Goal: Task Accomplishment & Management: Complete application form

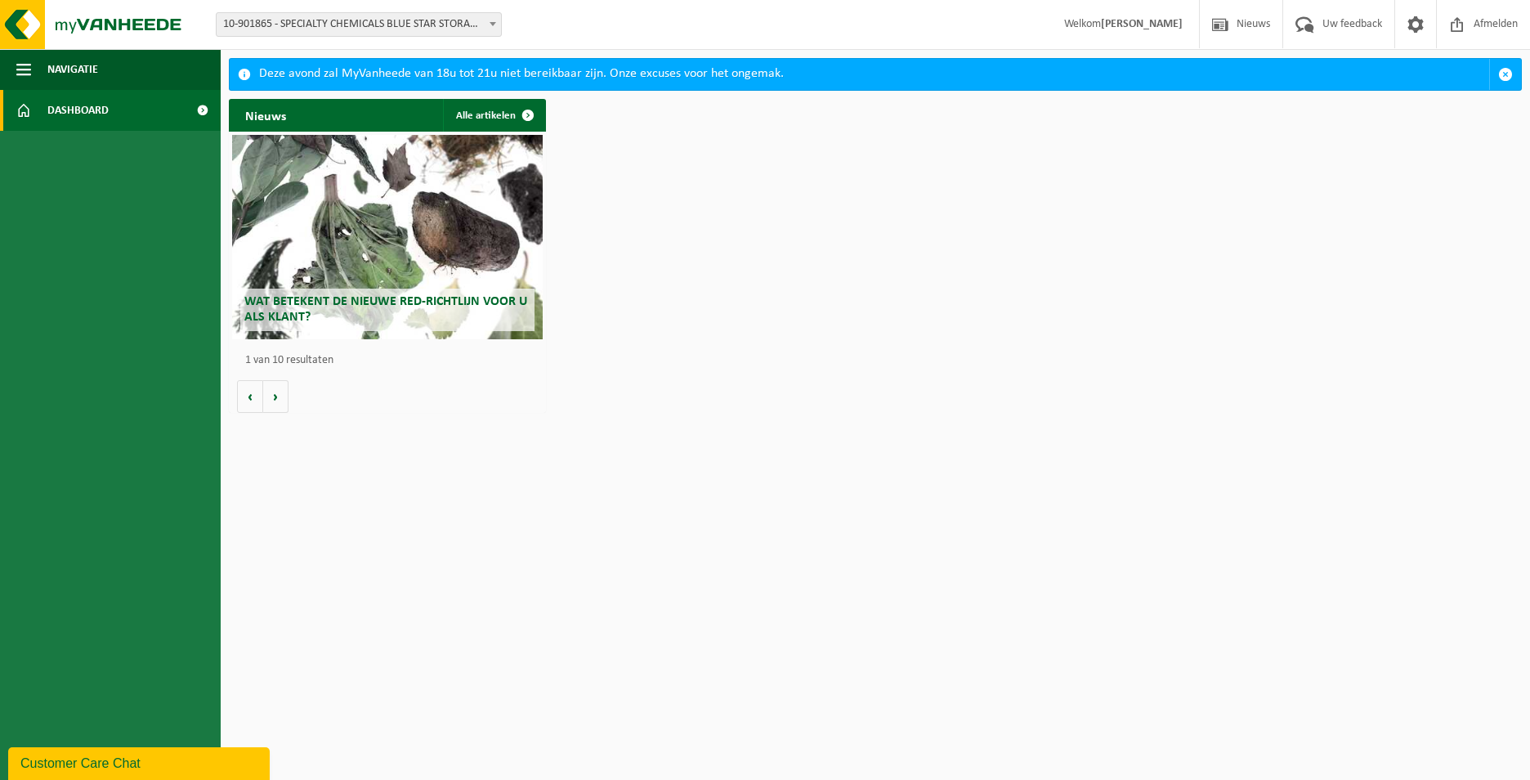
click at [401, 311] on h2 "Wat betekent de nieuwe RED-richtlijn voor u als klant?" at bounding box center [387, 309] width 294 height 42
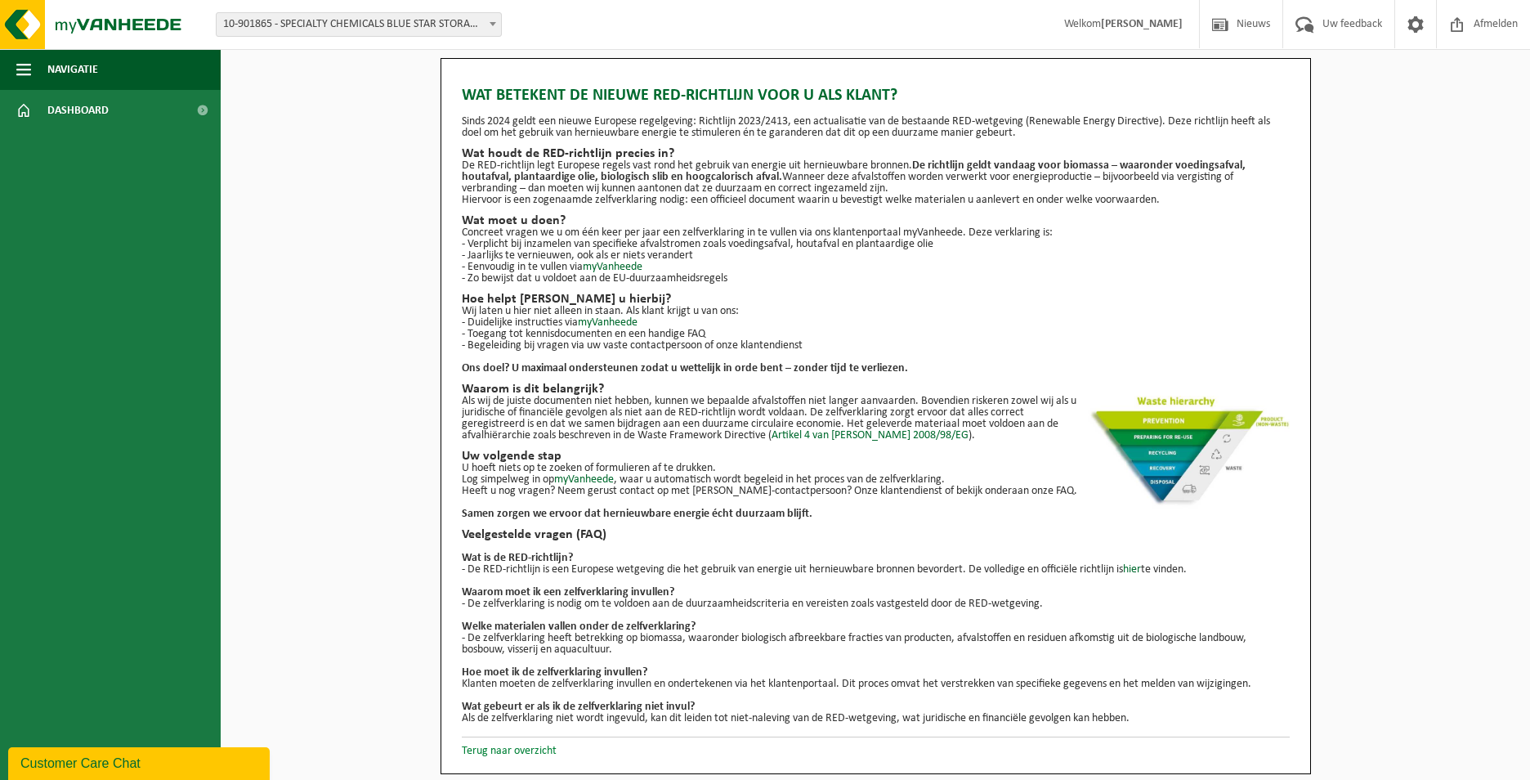
click at [514, 750] on link "Terug naar overzicht" at bounding box center [509, 751] width 95 height 12
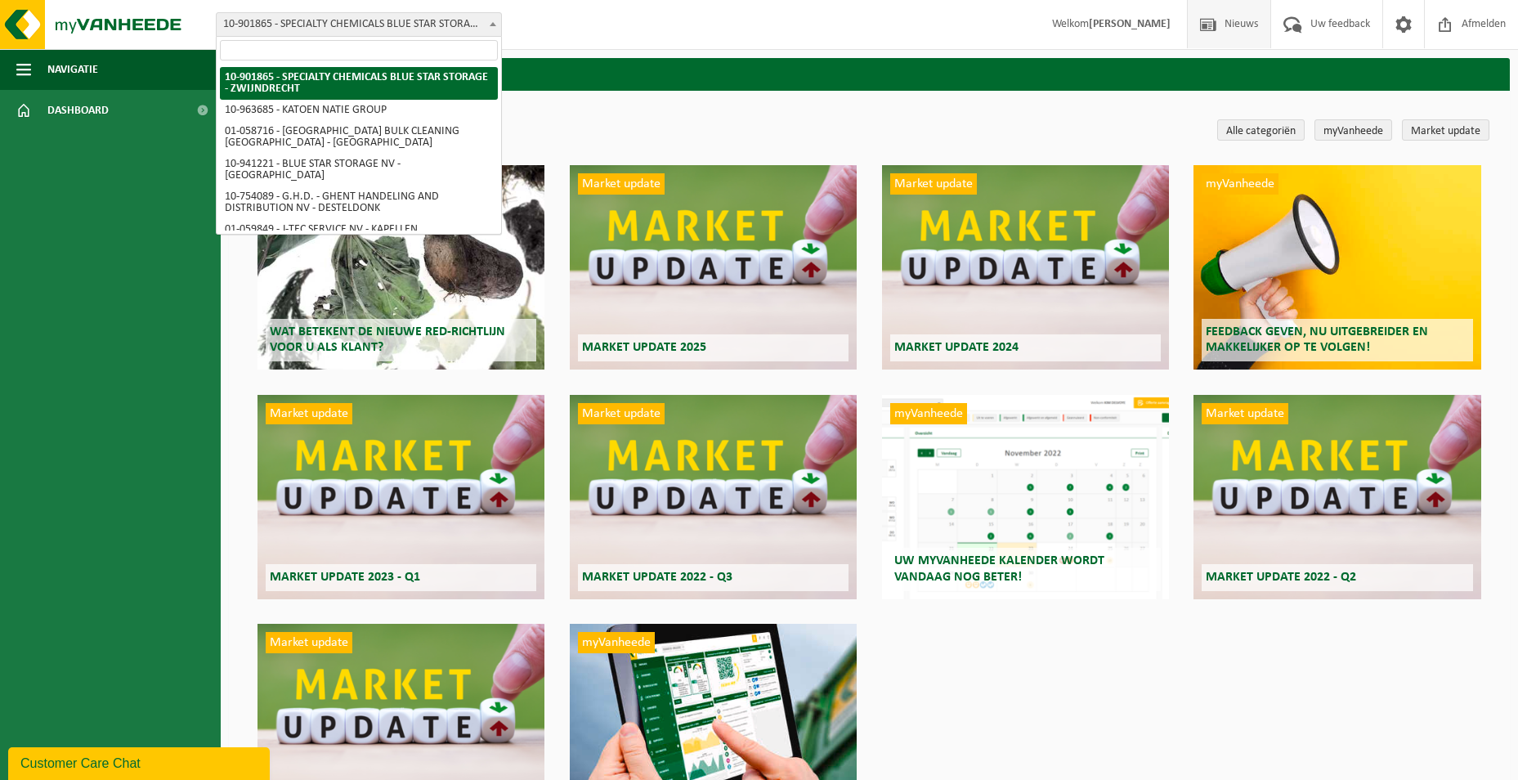
click at [402, 17] on span "10-901865 - SPECIALTY CHEMICALS BLUE STAR STORAGE - ZWIJNDRECHT" at bounding box center [359, 24] width 284 height 23
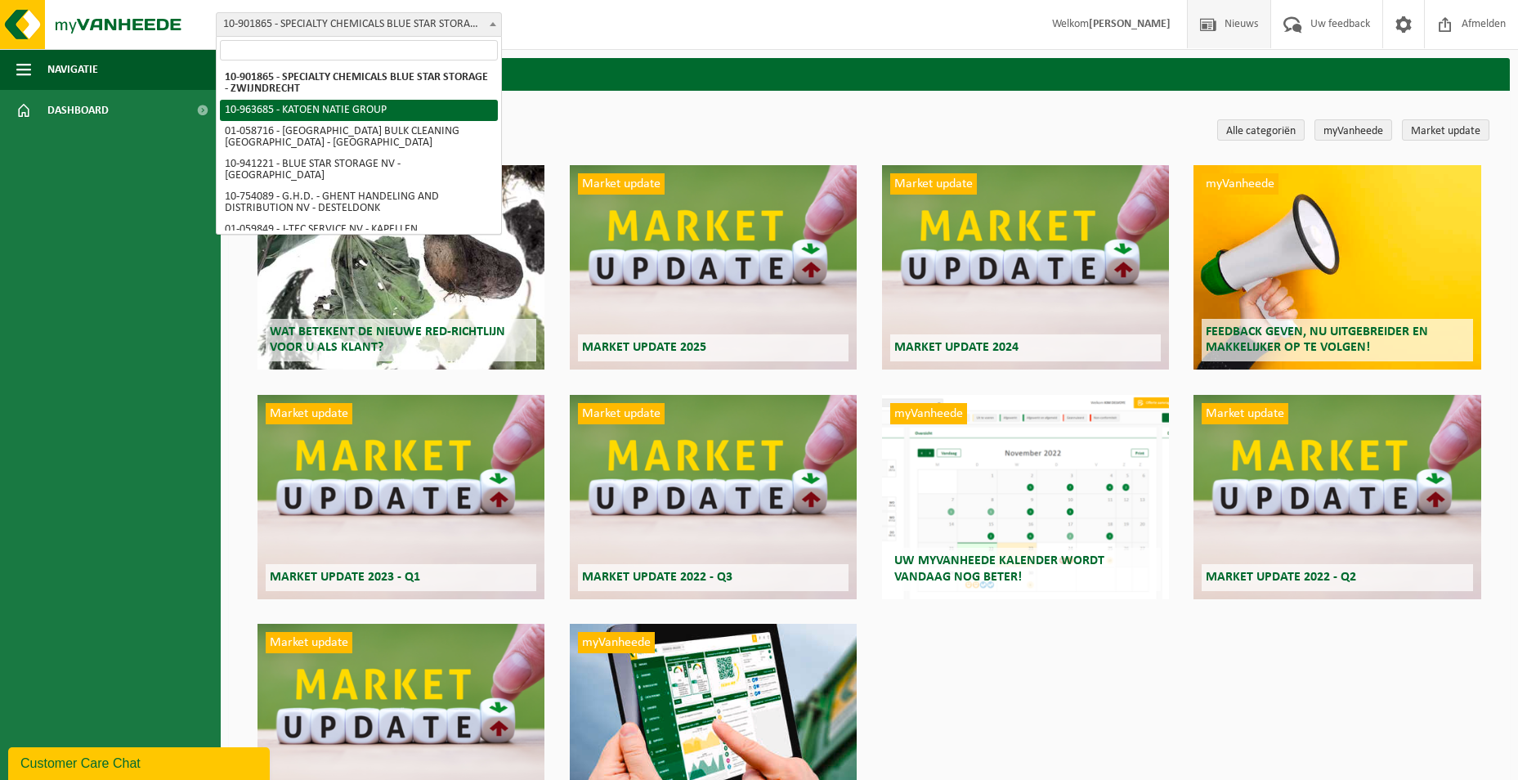
select select "151253"
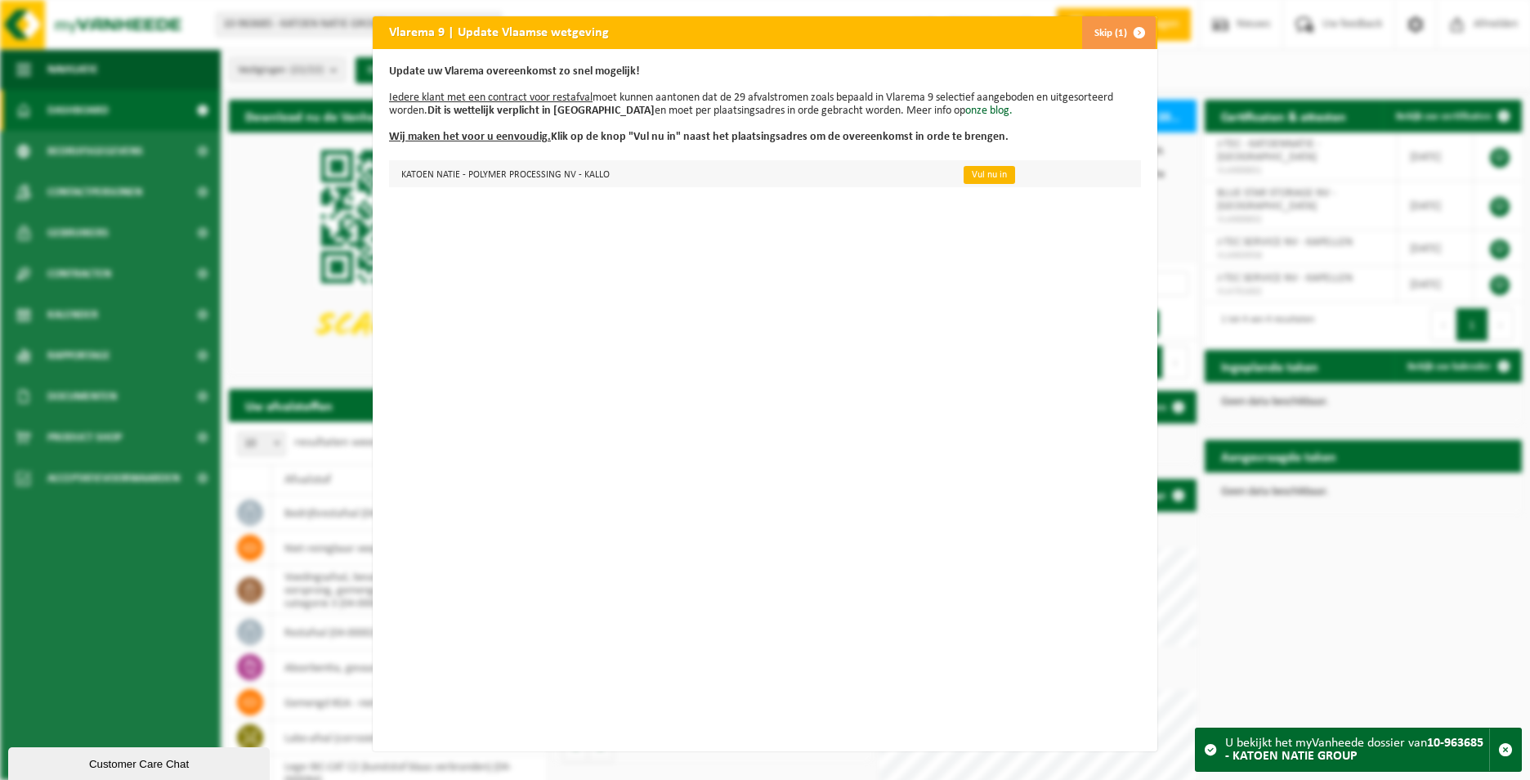
click at [981, 174] on link "Vul nu in" at bounding box center [989, 175] width 51 height 18
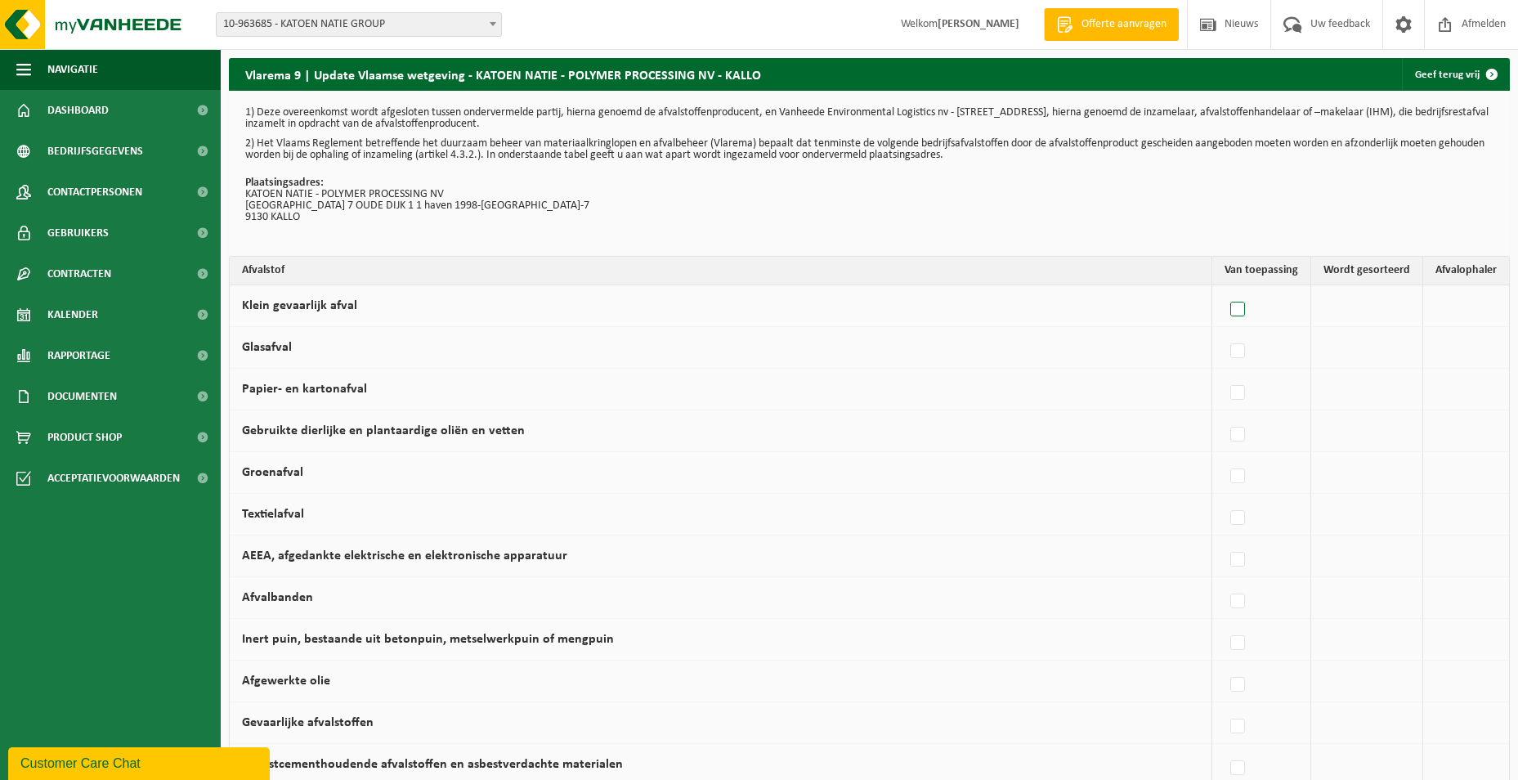
click at [1250, 314] on label at bounding box center [1238, 309] width 23 height 25
click at [1224, 289] on input "Klein gevaarlijk afval" at bounding box center [1223, 288] width 1 height 1
checkbox input "true"
click at [1421, 308] on span "Vanheede Environmental Logistics" at bounding box center [1381, 305] width 179 height 23
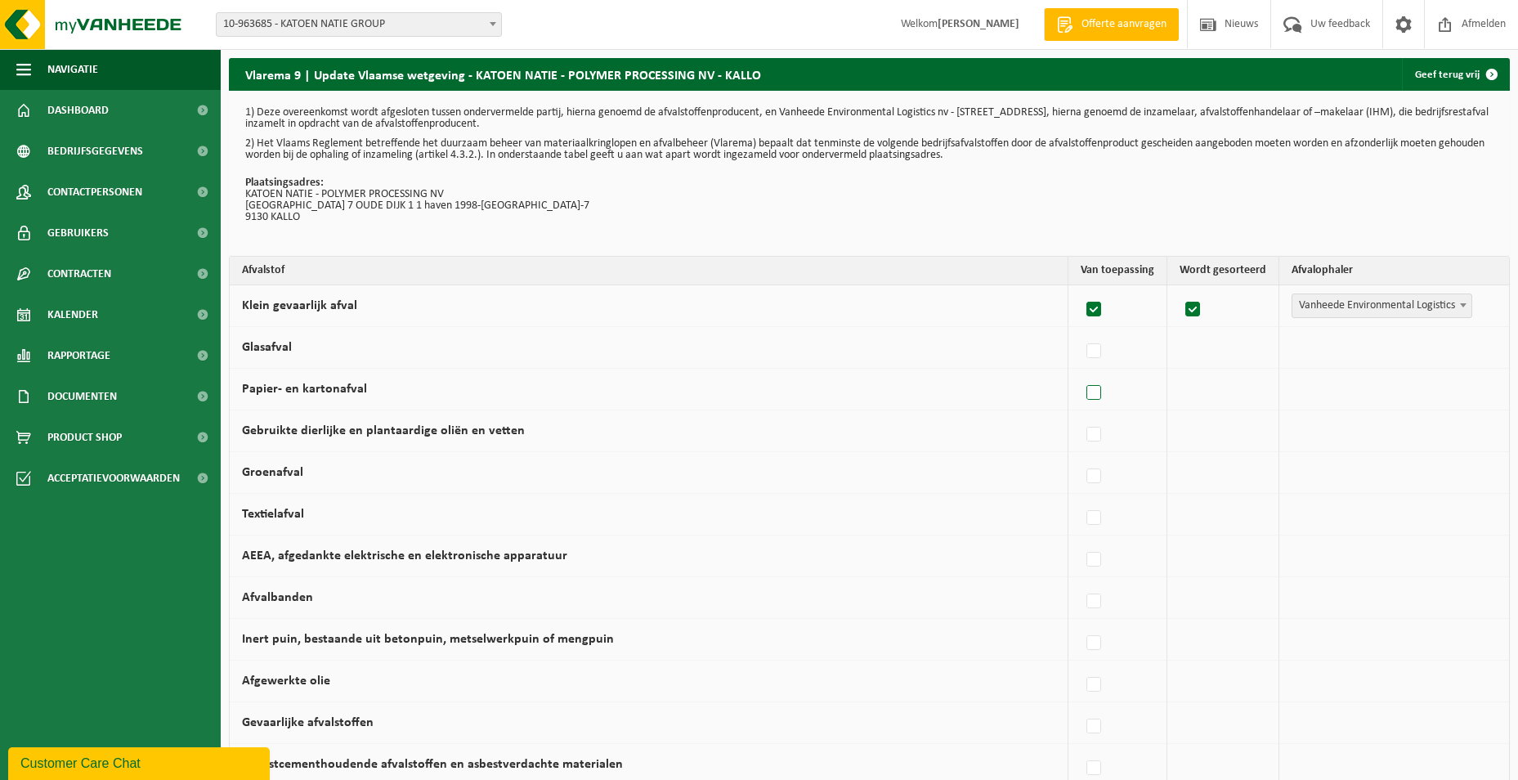
click at [1096, 398] on label at bounding box center [1094, 393] width 23 height 25
click at [1080, 373] on input "Papier- en kartonafval" at bounding box center [1080, 372] width 1 height 1
checkbox input "true"
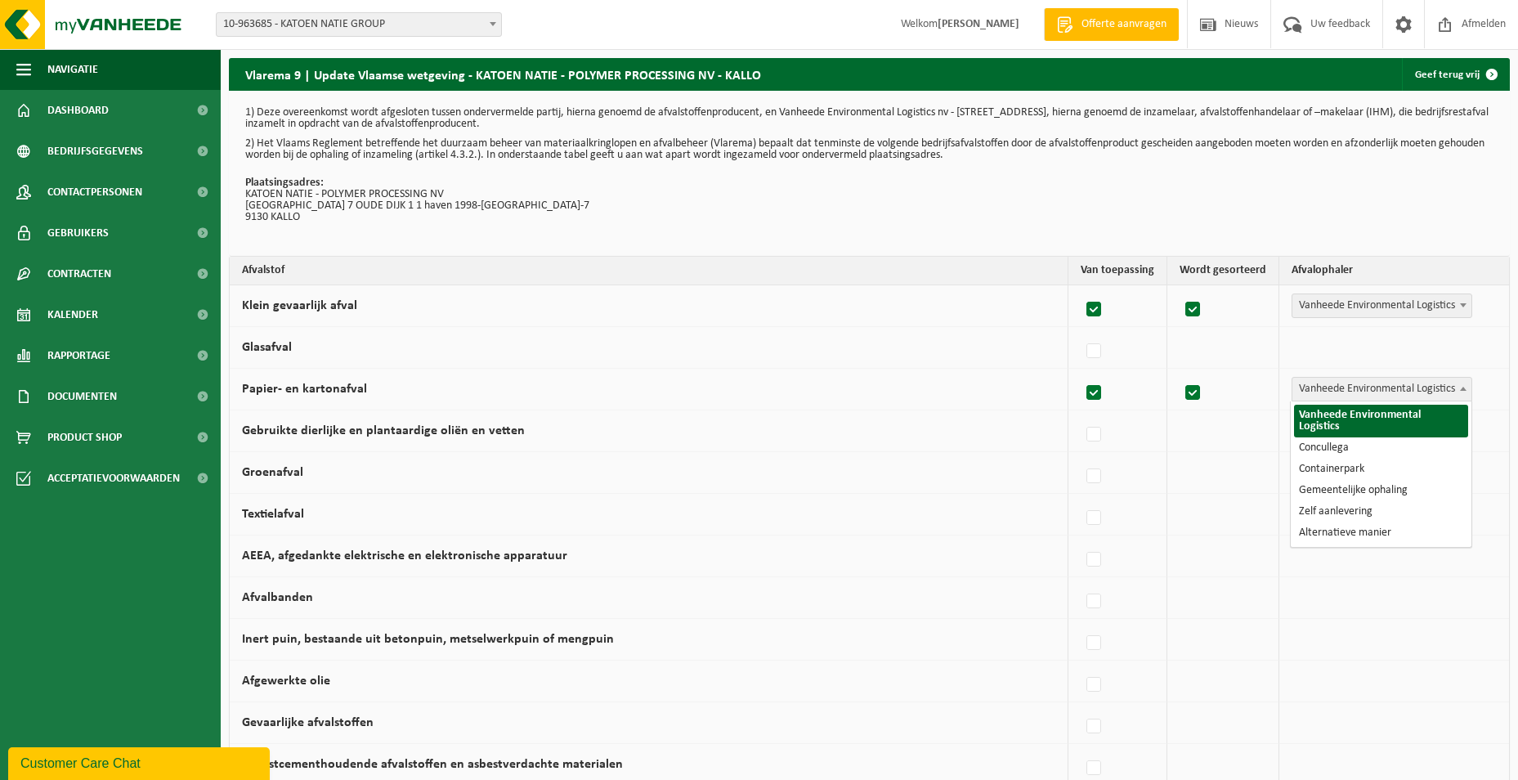
click at [1314, 389] on span "Vanheede Environmental Logistics" at bounding box center [1381, 389] width 179 height 23
select select "Concullega"
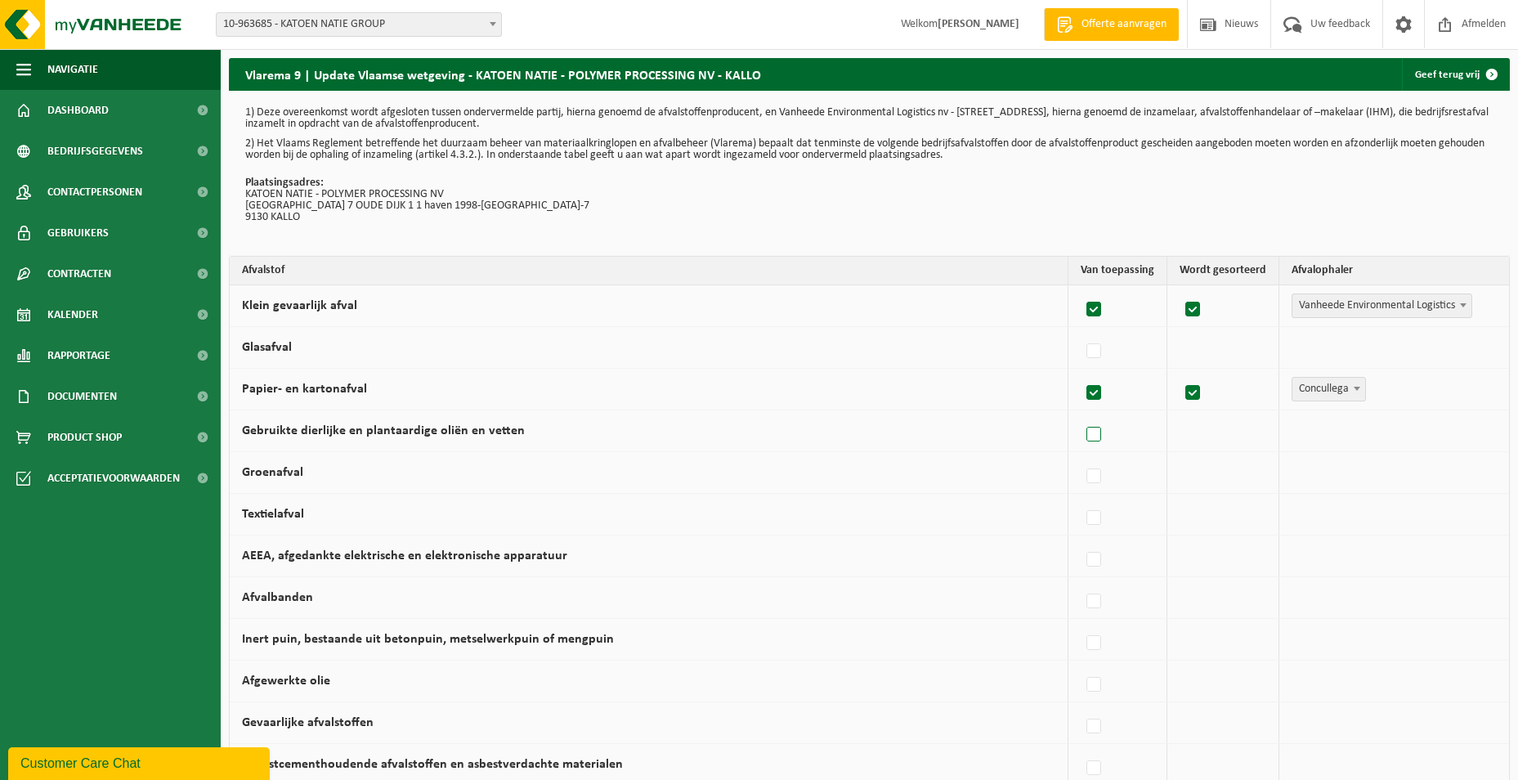
click at [1102, 432] on label at bounding box center [1094, 435] width 23 height 25
click at [1080, 414] on input "Gebruikte dierlijke en plantaardige oliën en vetten" at bounding box center [1080, 414] width 1 height 1
checkbox input "true"
click at [1366, 433] on span "Vanheede Environmental Logistics" at bounding box center [1381, 430] width 179 height 23
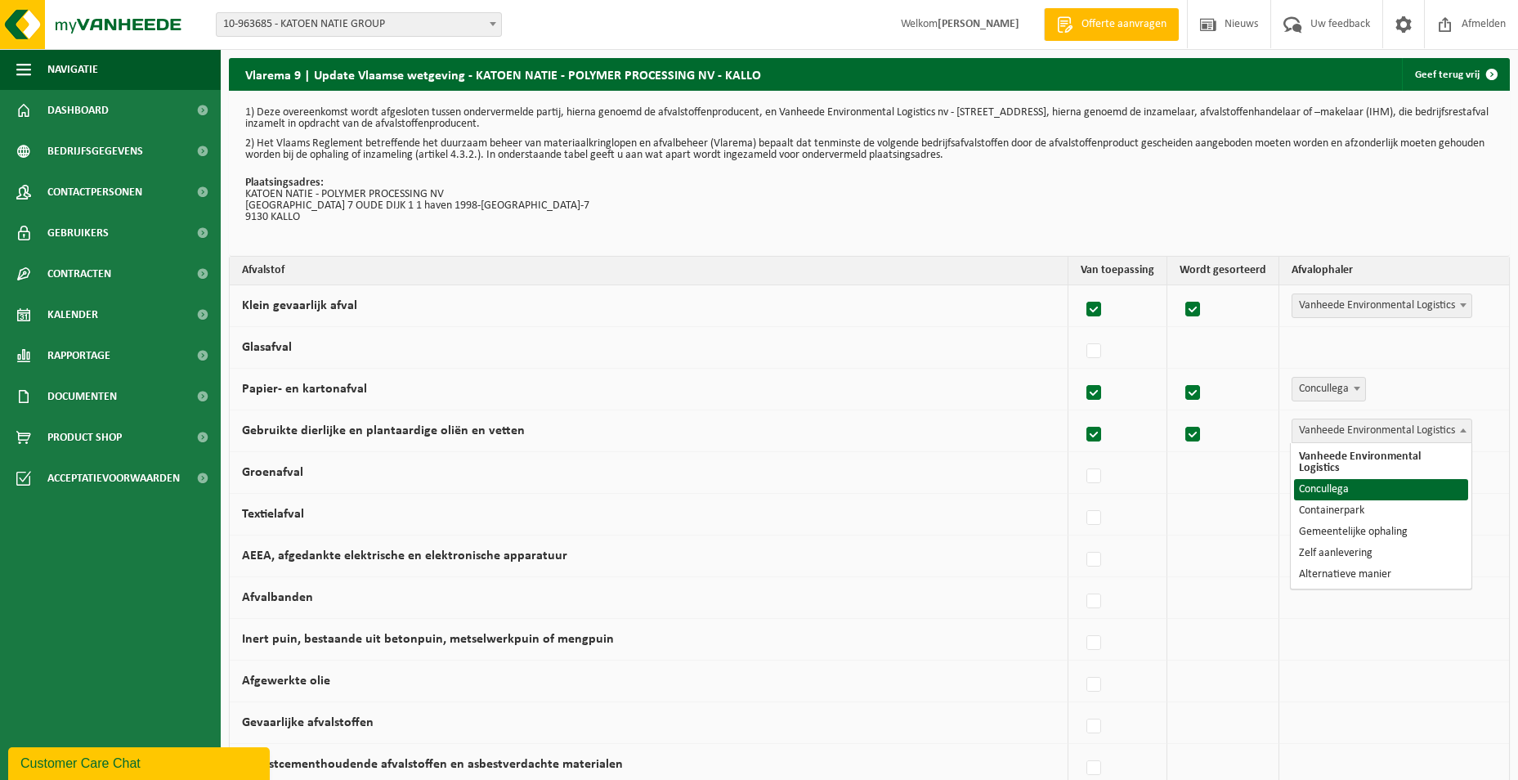
select select "Concullega"
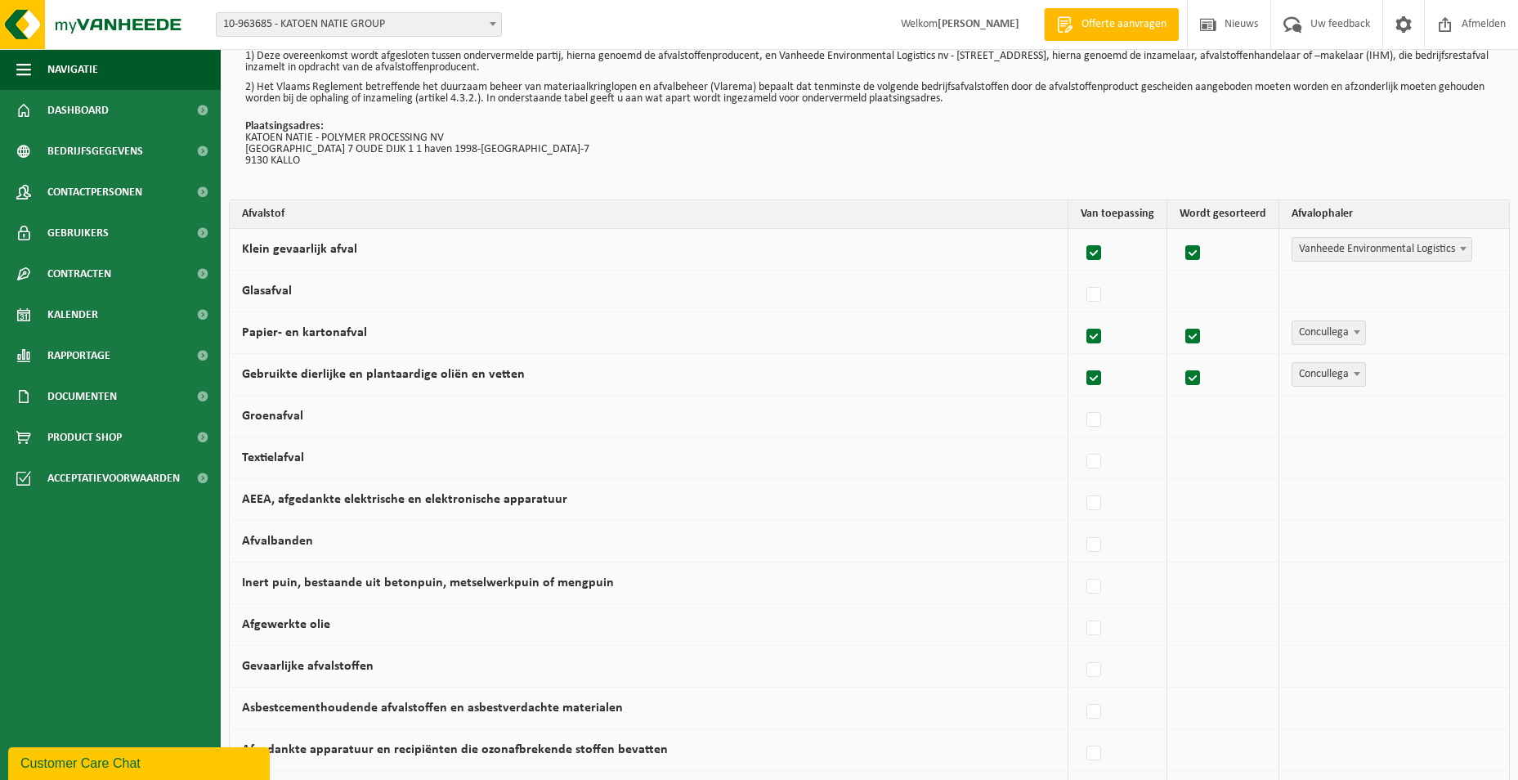
scroll to position [82, 0]
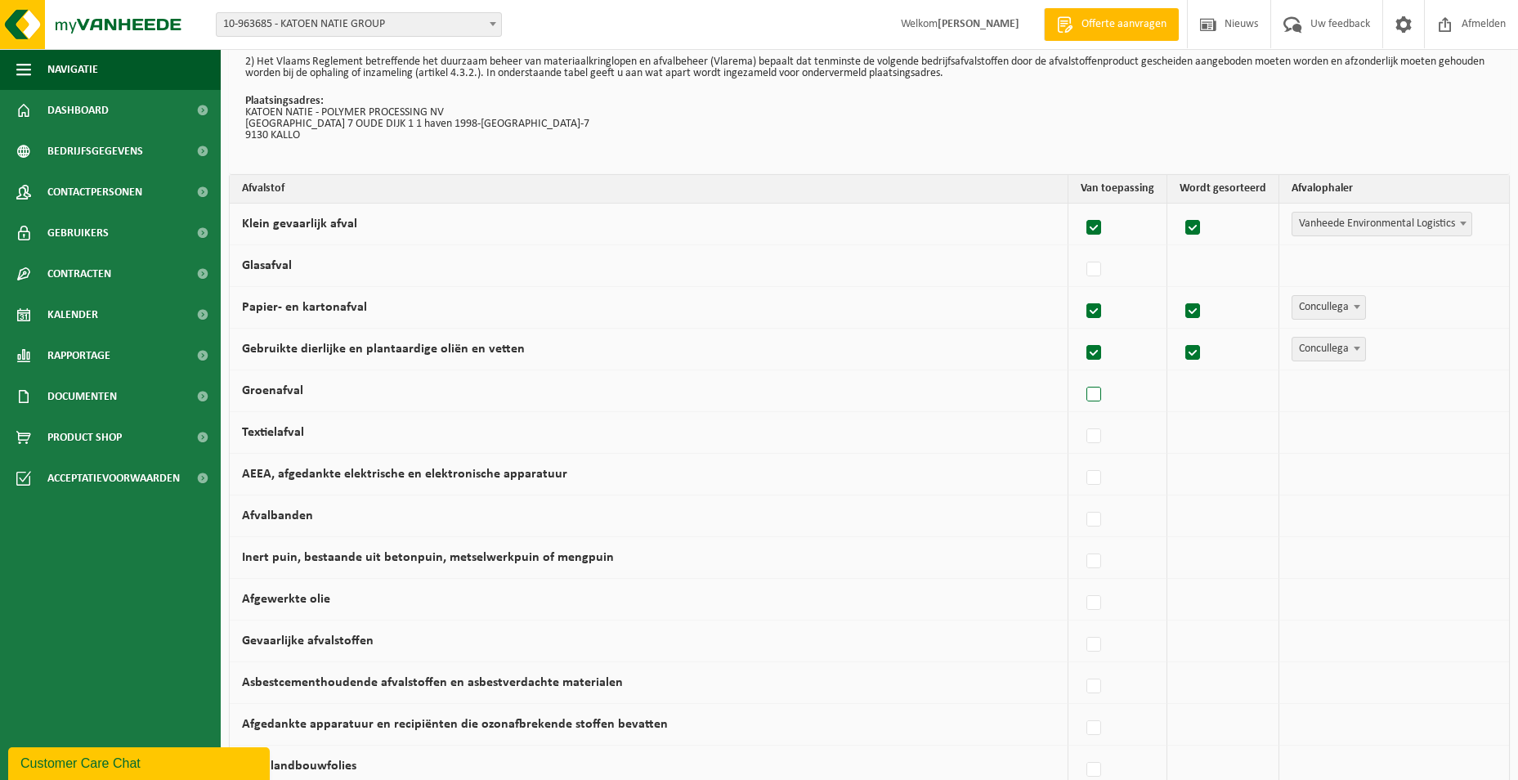
click at [1098, 402] on label at bounding box center [1094, 394] width 23 height 25
click at [1080, 374] on input "Groenafval" at bounding box center [1080, 373] width 1 height 1
checkbox input "true"
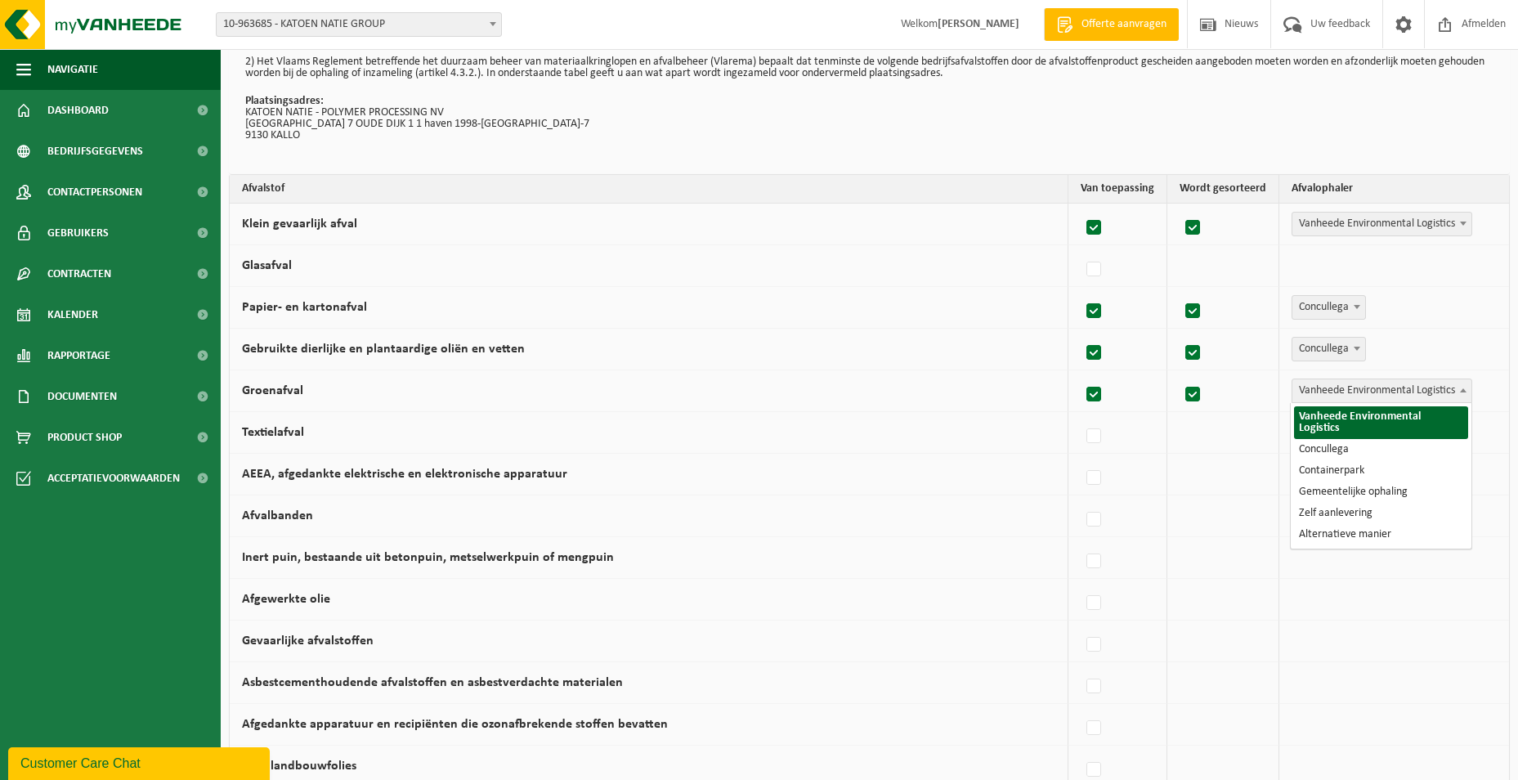
click at [1308, 391] on span "Vanheede Environmental Logistics" at bounding box center [1381, 390] width 179 height 23
select select "Concullega"
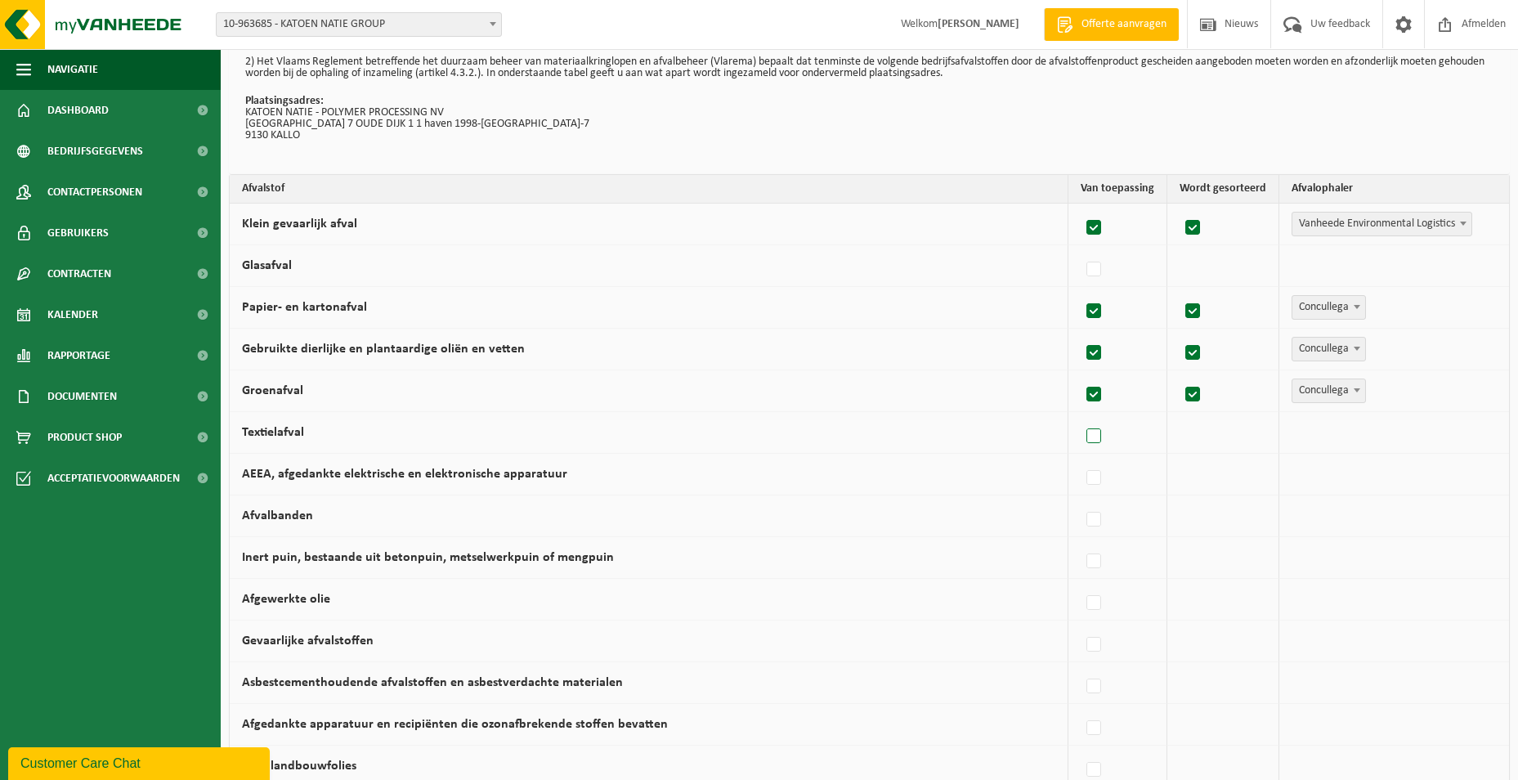
click at [1089, 429] on label at bounding box center [1094, 436] width 23 height 25
click at [1080, 416] on input "Textielafval" at bounding box center [1080, 415] width 1 height 1
checkbox input "true"
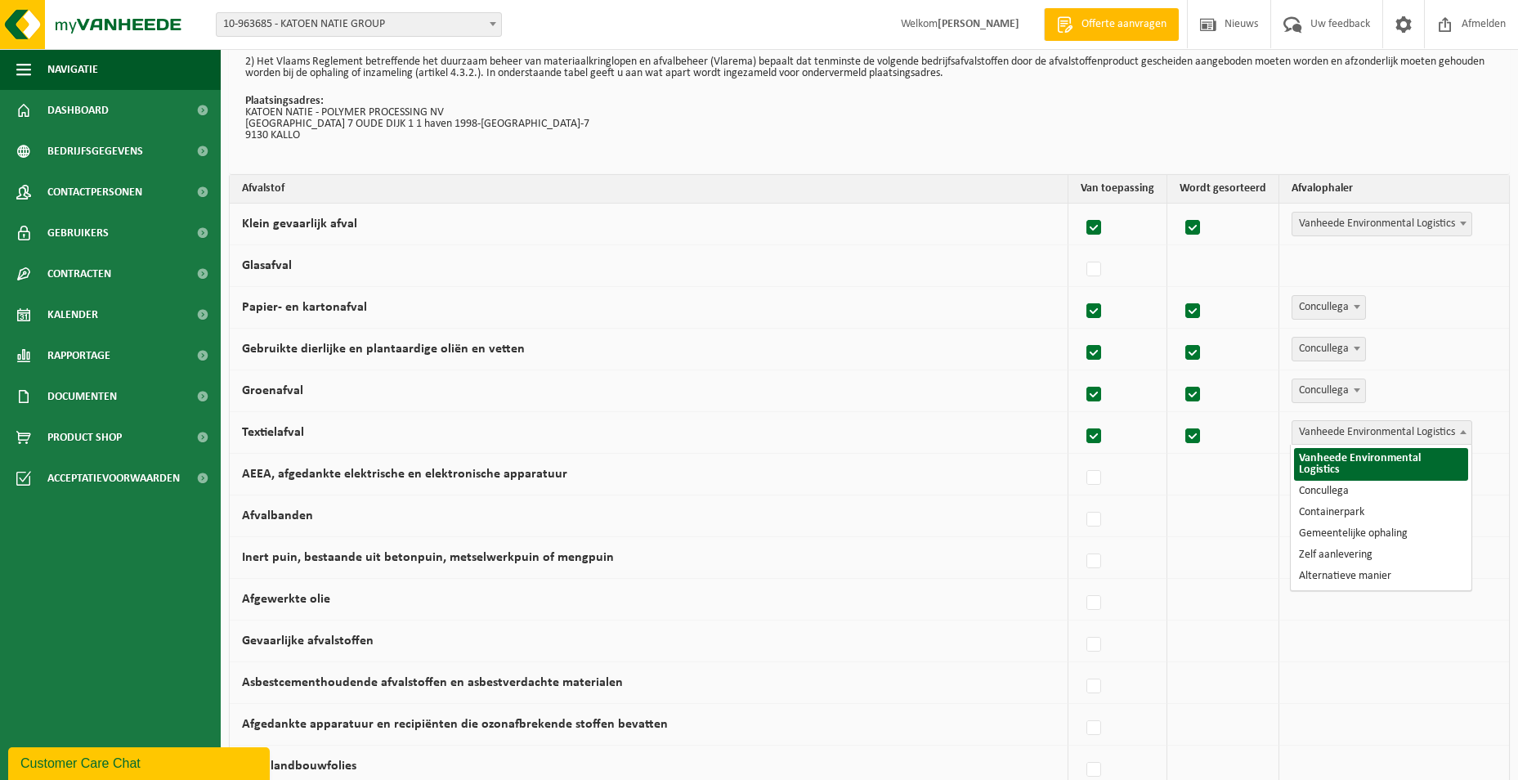
click at [1344, 437] on span "Vanheede Environmental Logistics" at bounding box center [1381, 432] width 179 height 23
select select "Concullega"
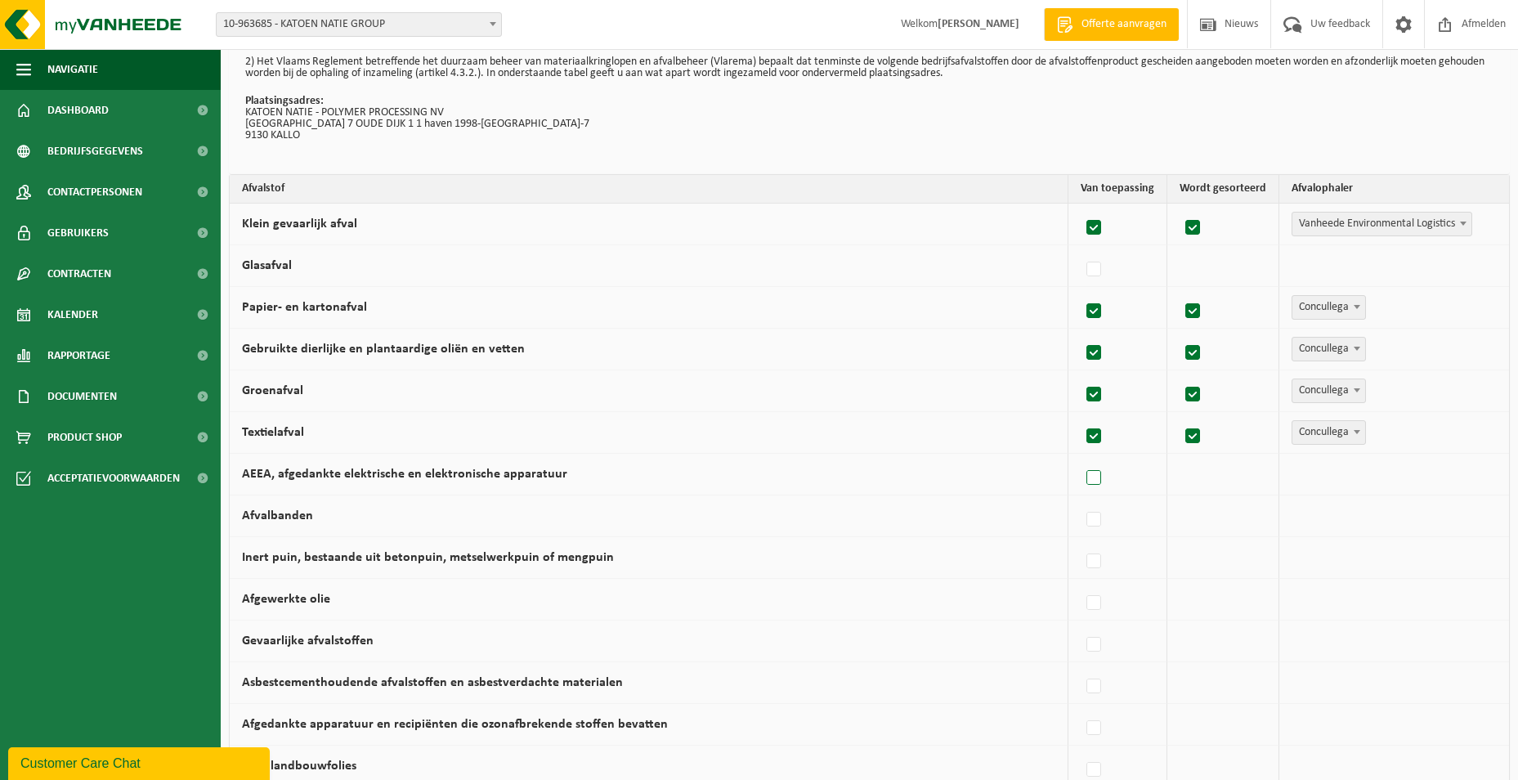
click at [1098, 482] on label at bounding box center [1094, 478] width 23 height 25
click at [1080, 458] on input "AEEA, afgedankte elektrische en elektronische apparatuur" at bounding box center [1080, 457] width 1 height 1
checkbox input "true"
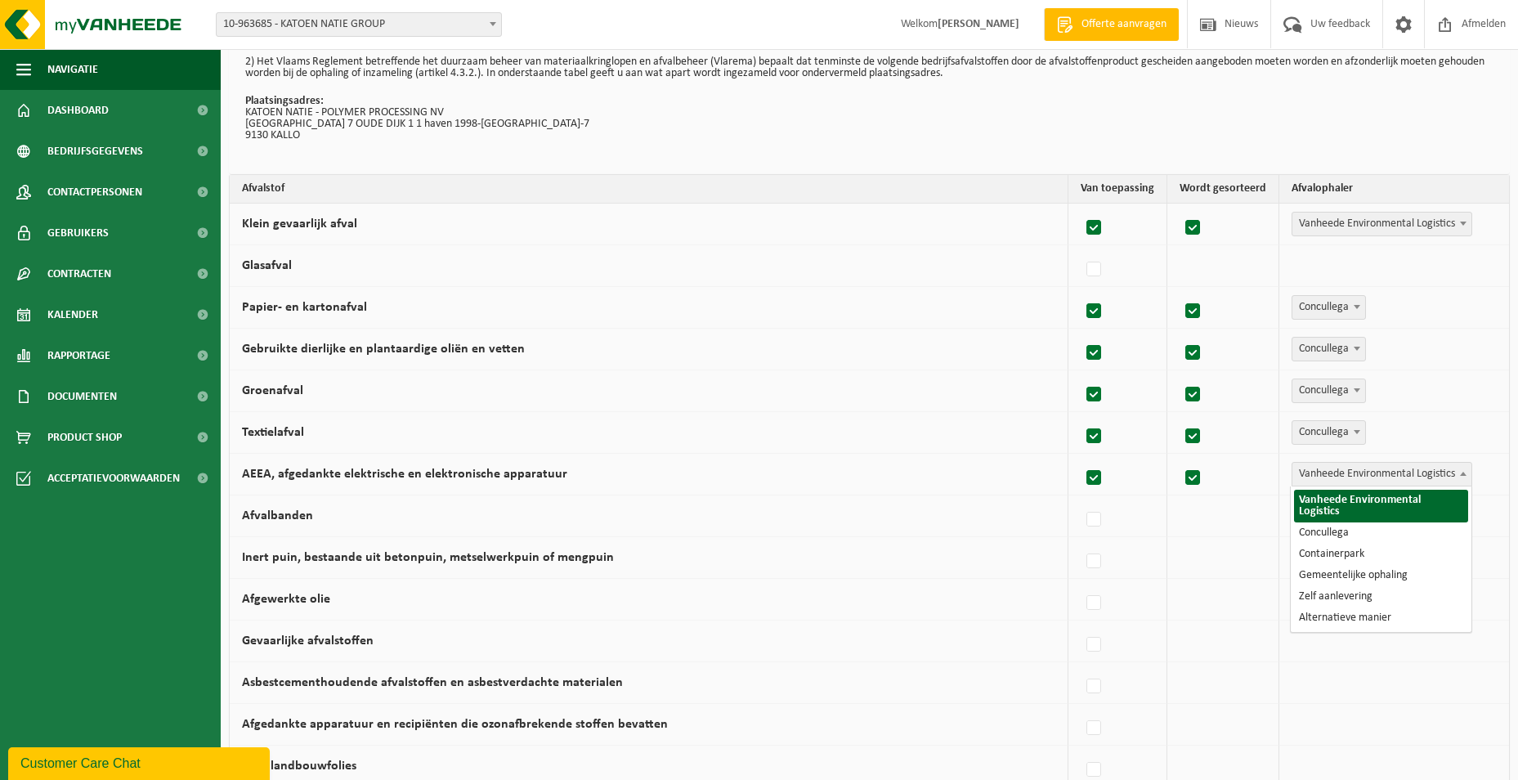
click at [1367, 476] on span "Vanheede Environmental Logistics" at bounding box center [1381, 474] width 179 height 23
select select "Concullega"
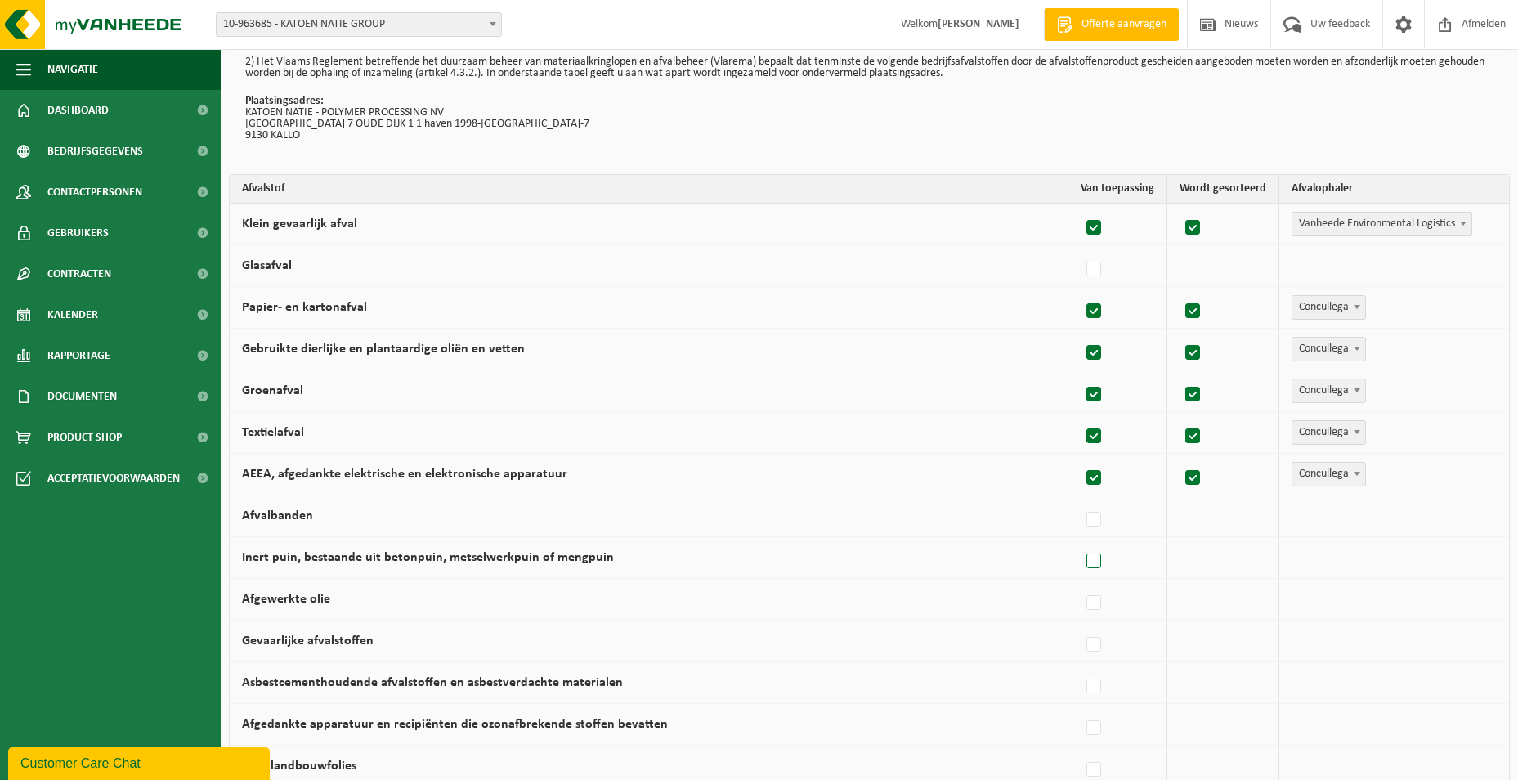
click at [1102, 556] on label at bounding box center [1094, 561] width 23 height 25
click at [1080, 541] on input "Inert puin, bestaande uit betonpuin, metselwerkpuin of mengpuin" at bounding box center [1080, 540] width 1 height 1
checkbox input "true"
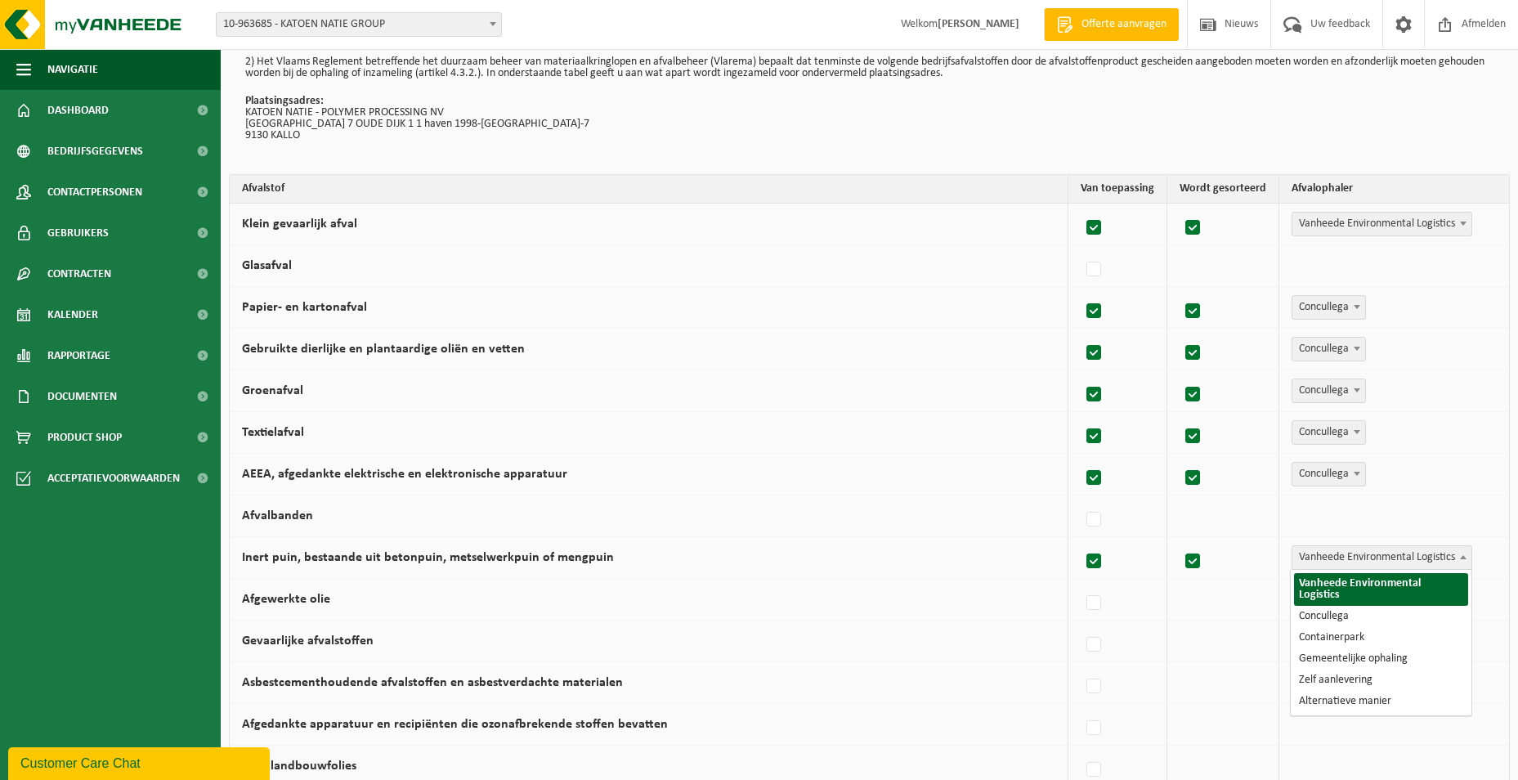
click at [1330, 557] on span "Vanheede Environmental Logistics" at bounding box center [1381, 557] width 179 height 23
select select "Concullega"
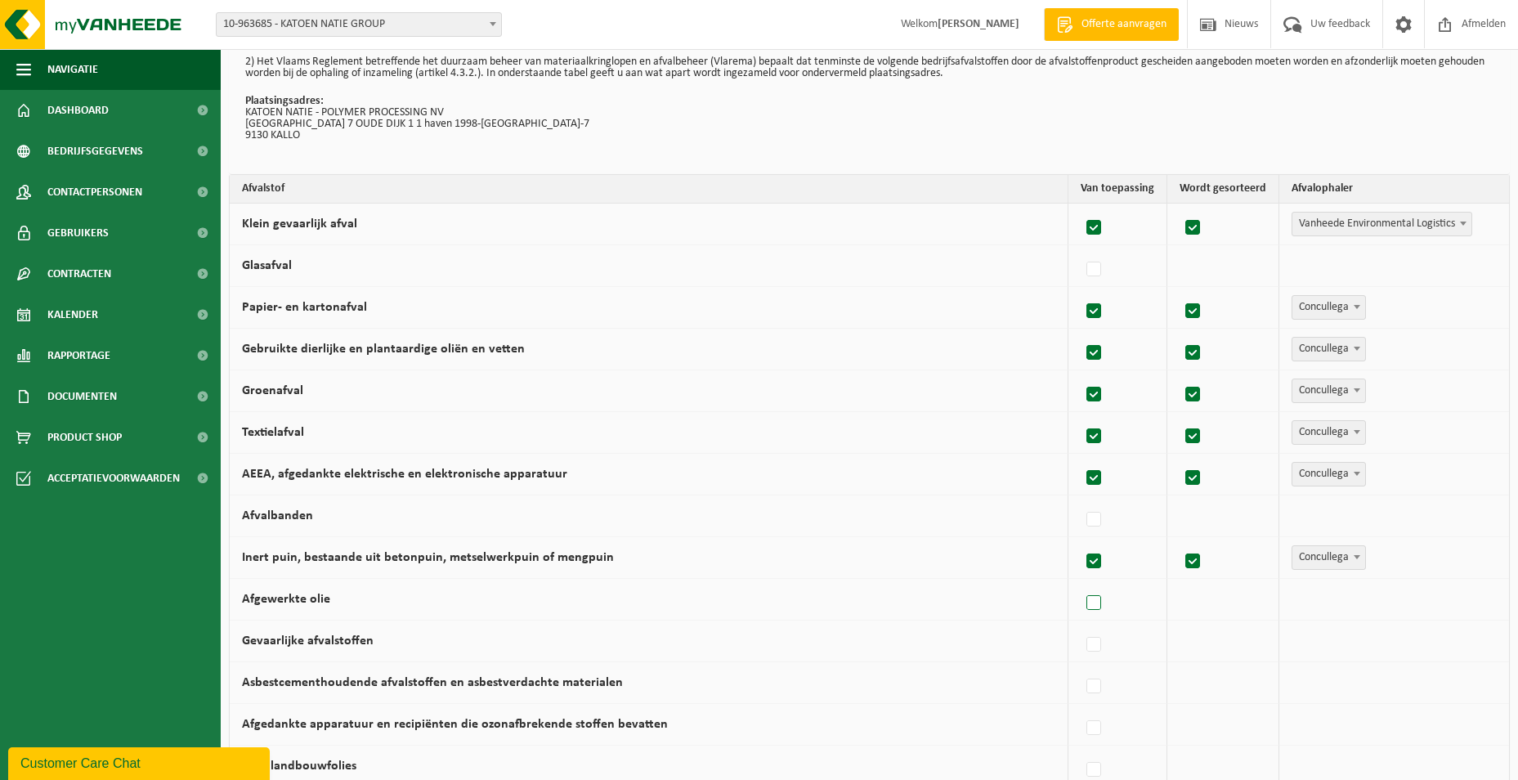
click at [1102, 605] on label at bounding box center [1094, 603] width 23 height 25
click at [1080, 583] on input "Afgewerkte olie" at bounding box center [1080, 582] width 1 height 1
checkbox input "true"
click at [1351, 601] on span "Vanheede Environmental Logistics" at bounding box center [1381, 599] width 179 height 23
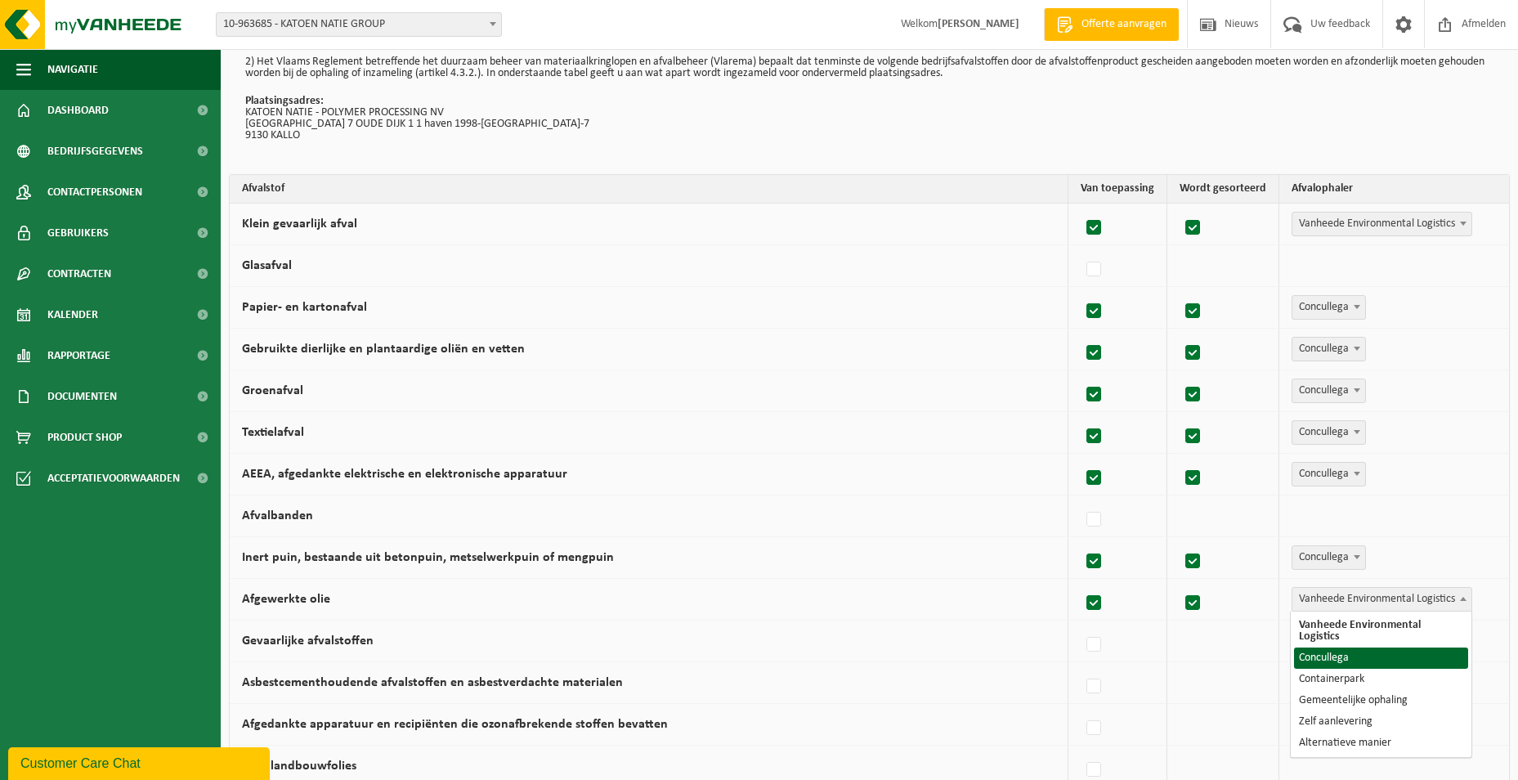
select select "Concullega"
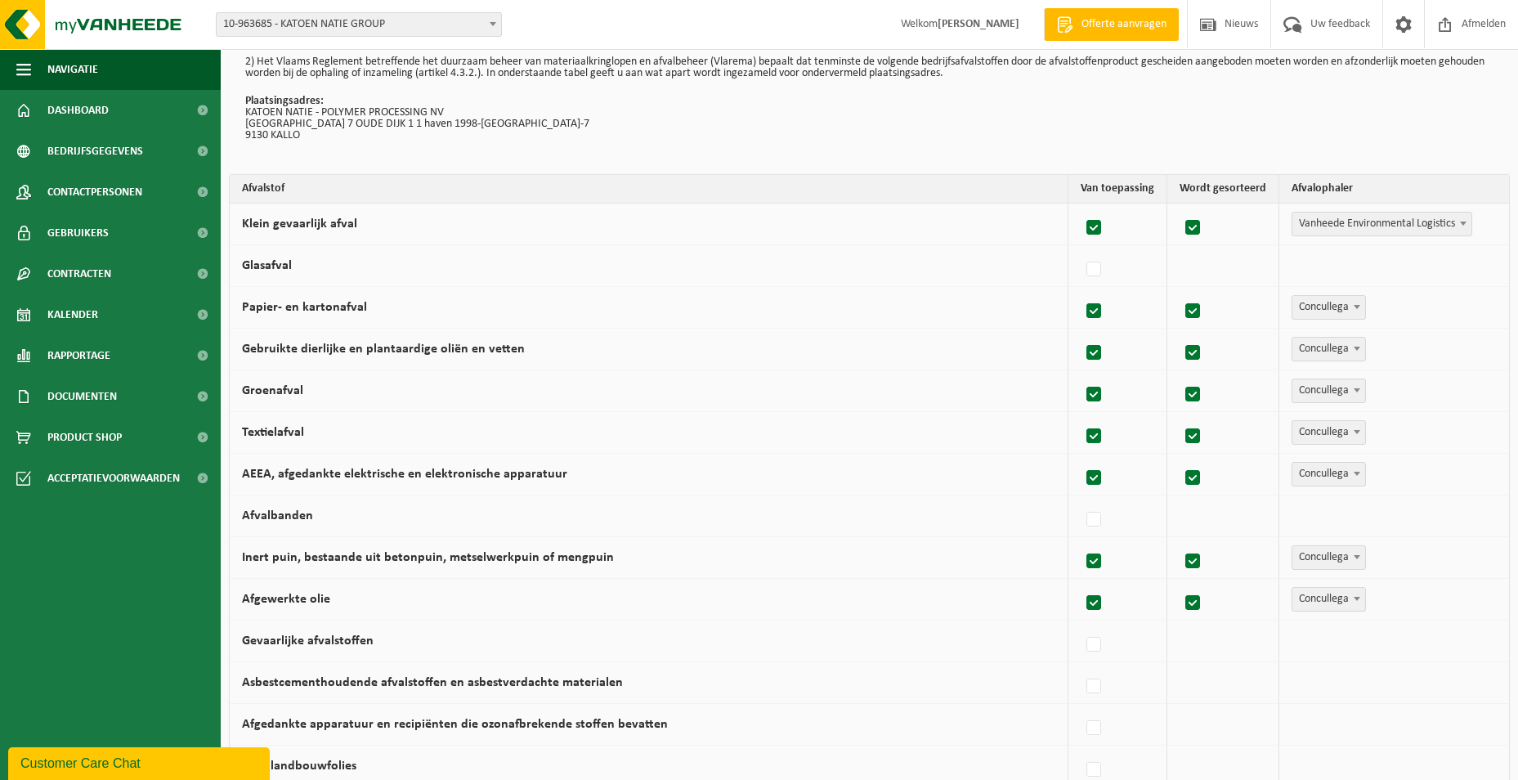
click at [1111, 645] on div at bounding box center [1117, 640] width 74 height 33
click at [1102, 646] on label at bounding box center [1094, 645] width 23 height 25
click at [1080, 624] on input "Gevaarlijke afvalstoffen" at bounding box center [1080, 624] width 1 height 1
checkbox input "true"
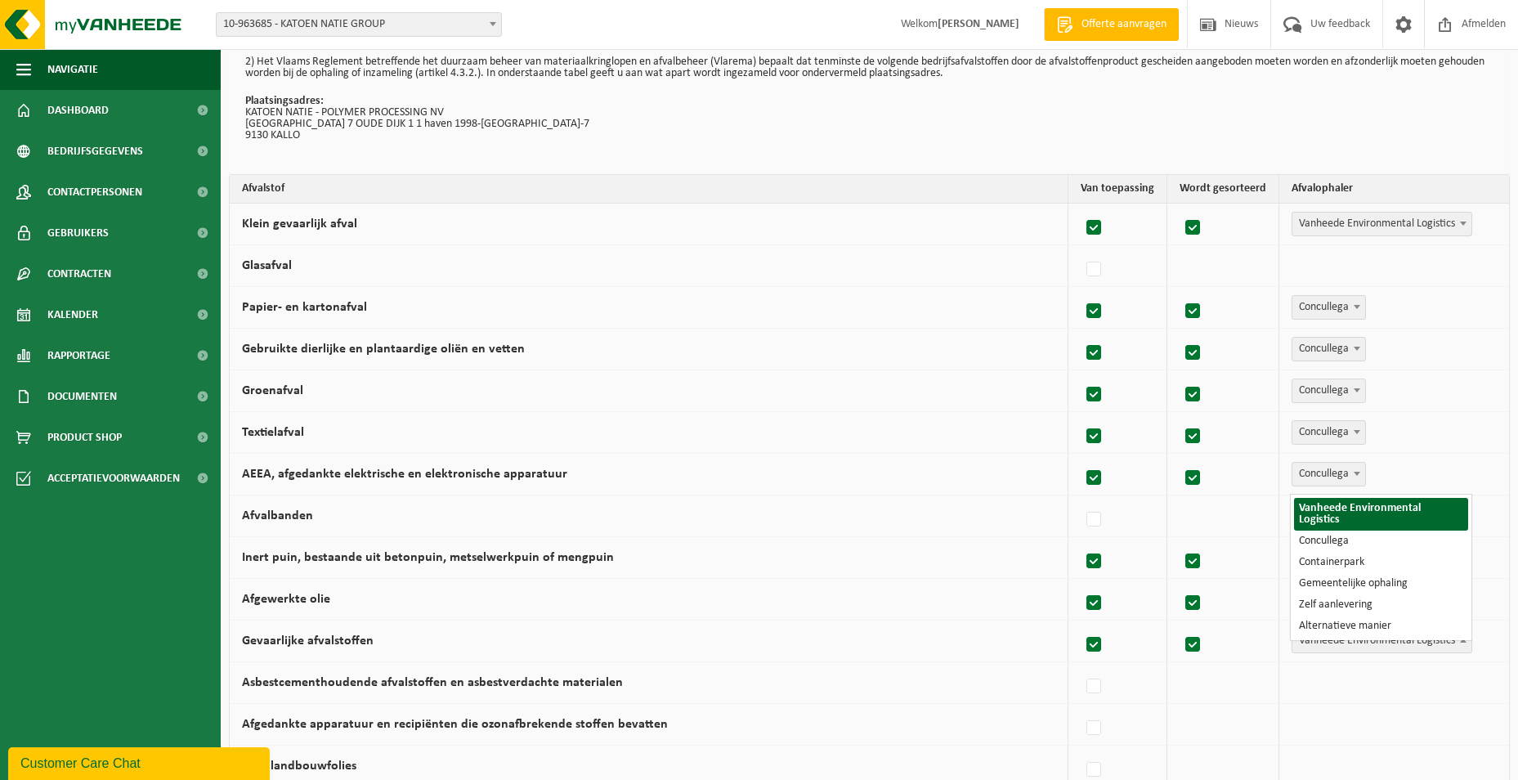
click at [1346, 646] on span "Vanheede Environmental Logistics" at bounding box center [1381, 640] width 179 height 23
click at [1101, 690] on label at bounding box center [1094, 686] width 23 height 25
click at [1080, 666] on input "Asbestcementhoudende afvalstoffen en asbestverdachte materialen" at bounding box center [1080, 665] width 1 height 1
checkbox input "true"
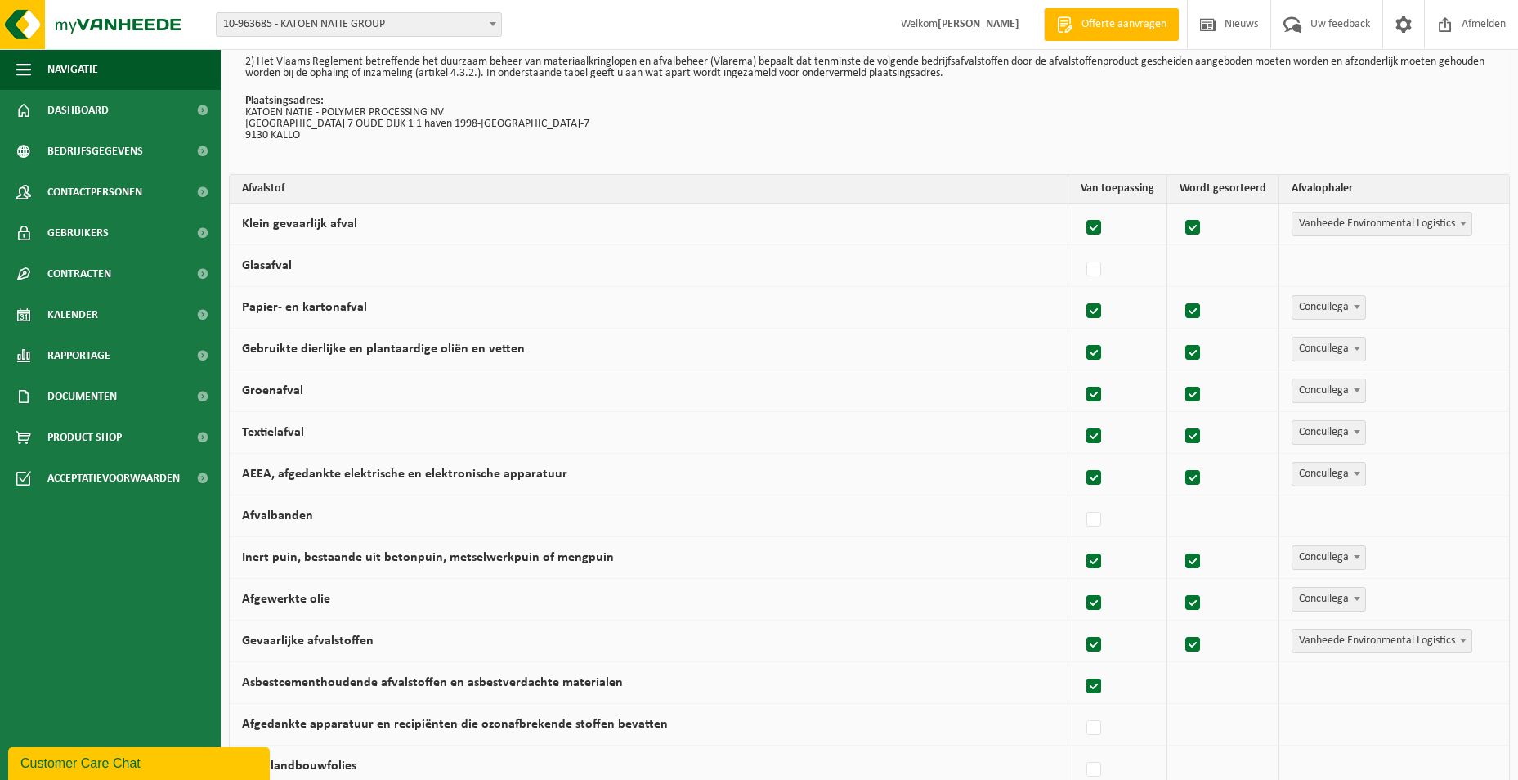
checkbox input "true"
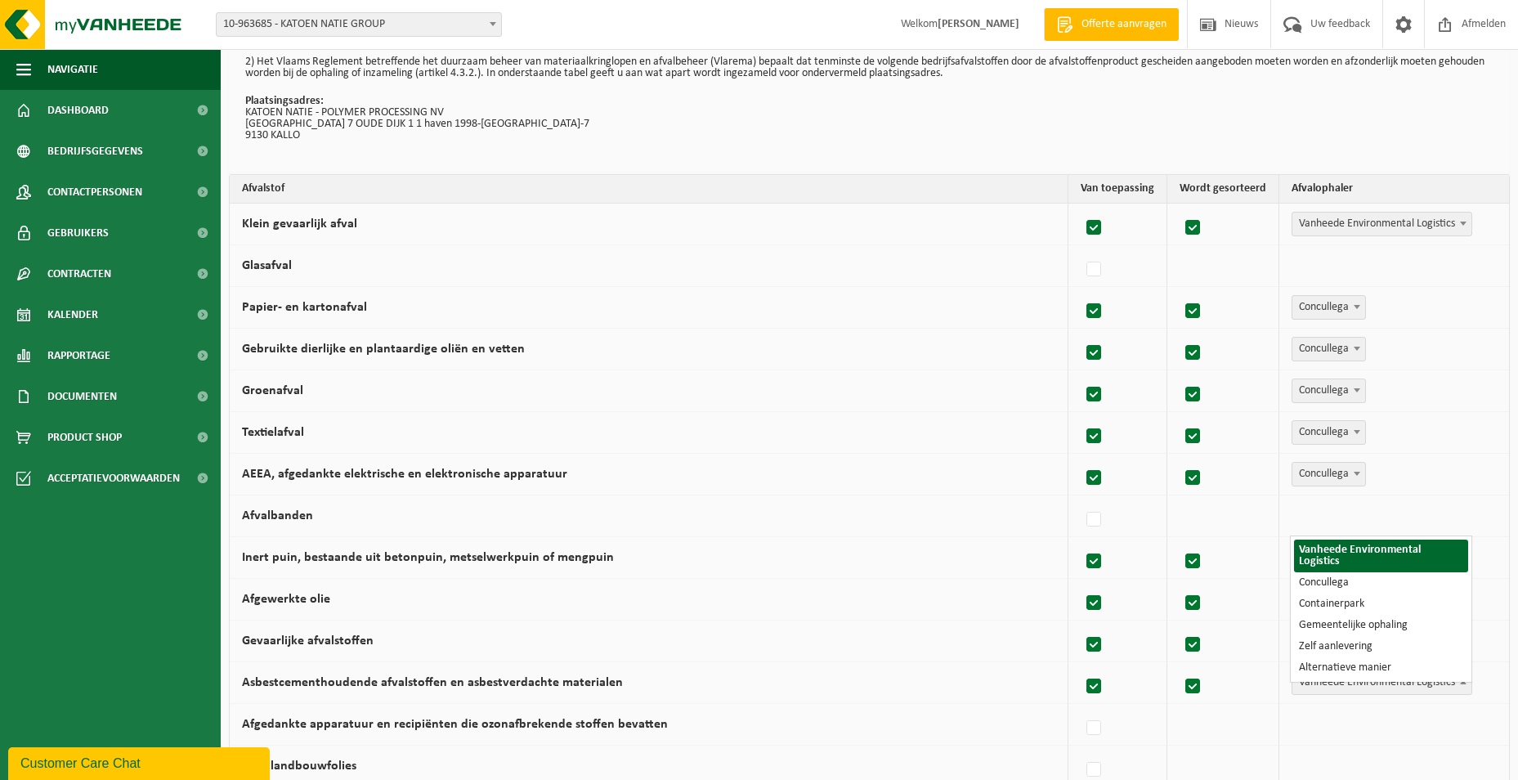
click at [1319, 691] on span "Vanheede Environmental Logistics" at bounding box center [1381, 682] width 179 height 23
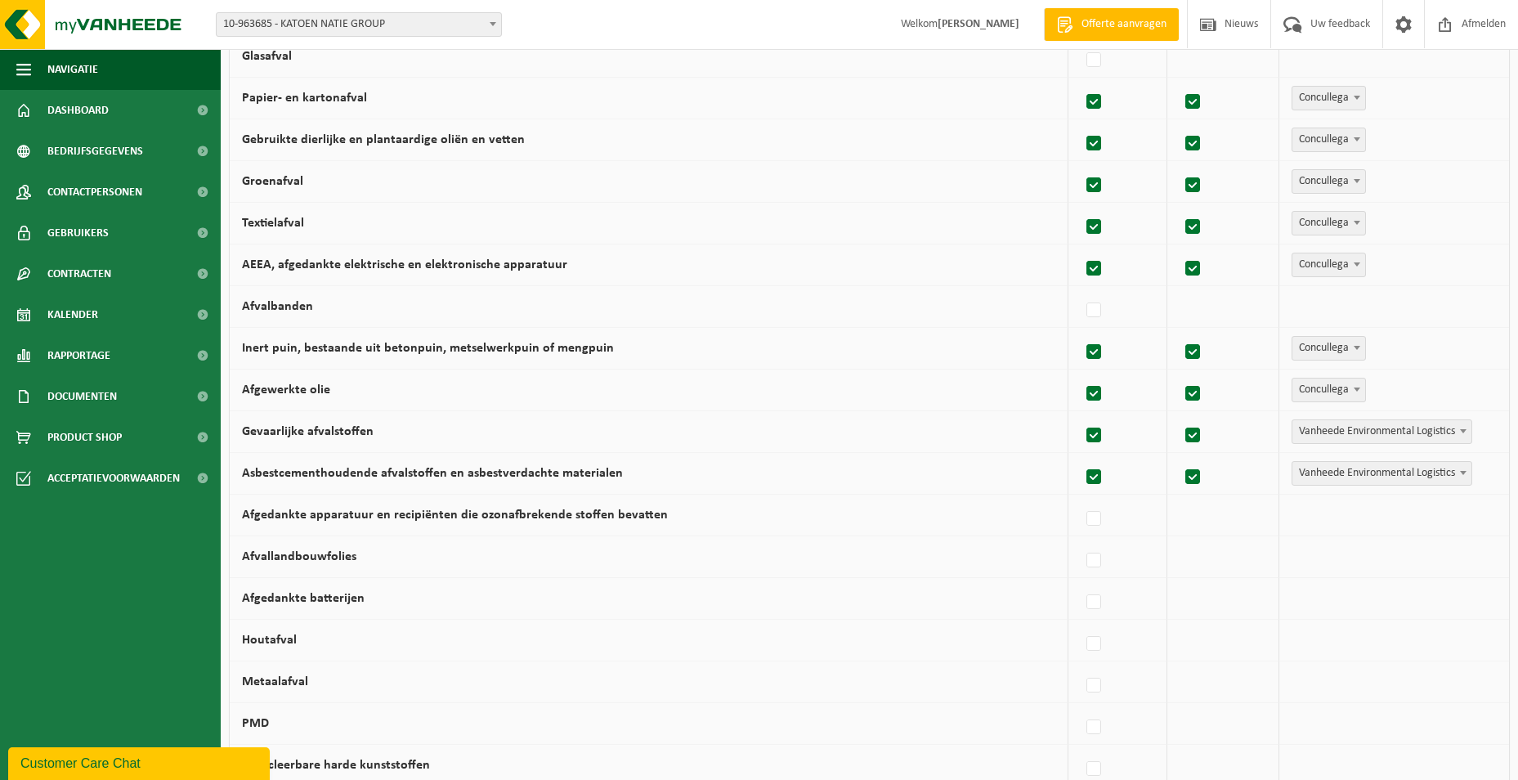
scroll to position [327, 0]
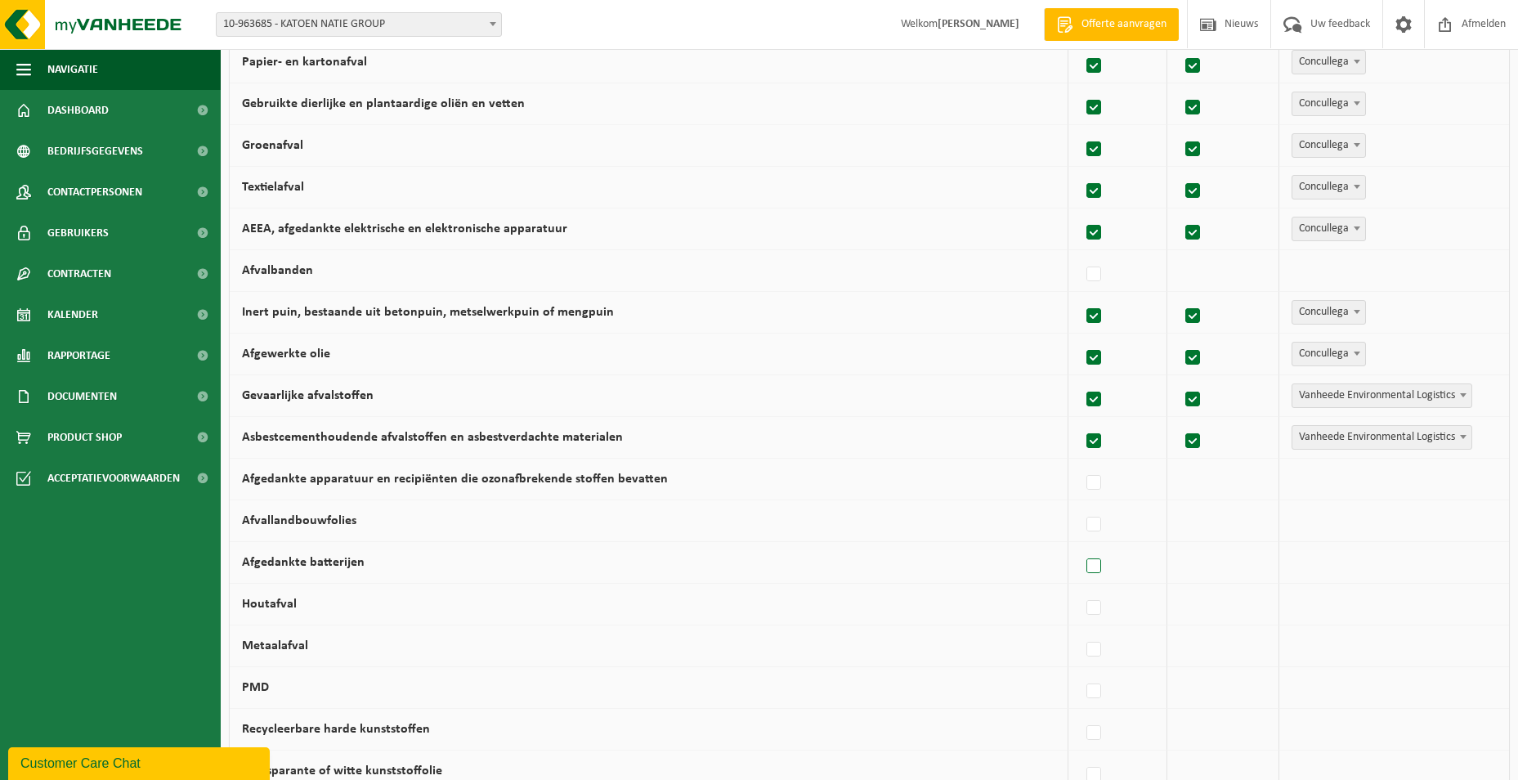
click at [1096, 563] on label at bounding box center [1094, 566] width 23 height 25
click at [1080, 546] on input "Afgedankte batterijen" at bounding box center [1080, 545] width 1 height 1
checkbox input "true"
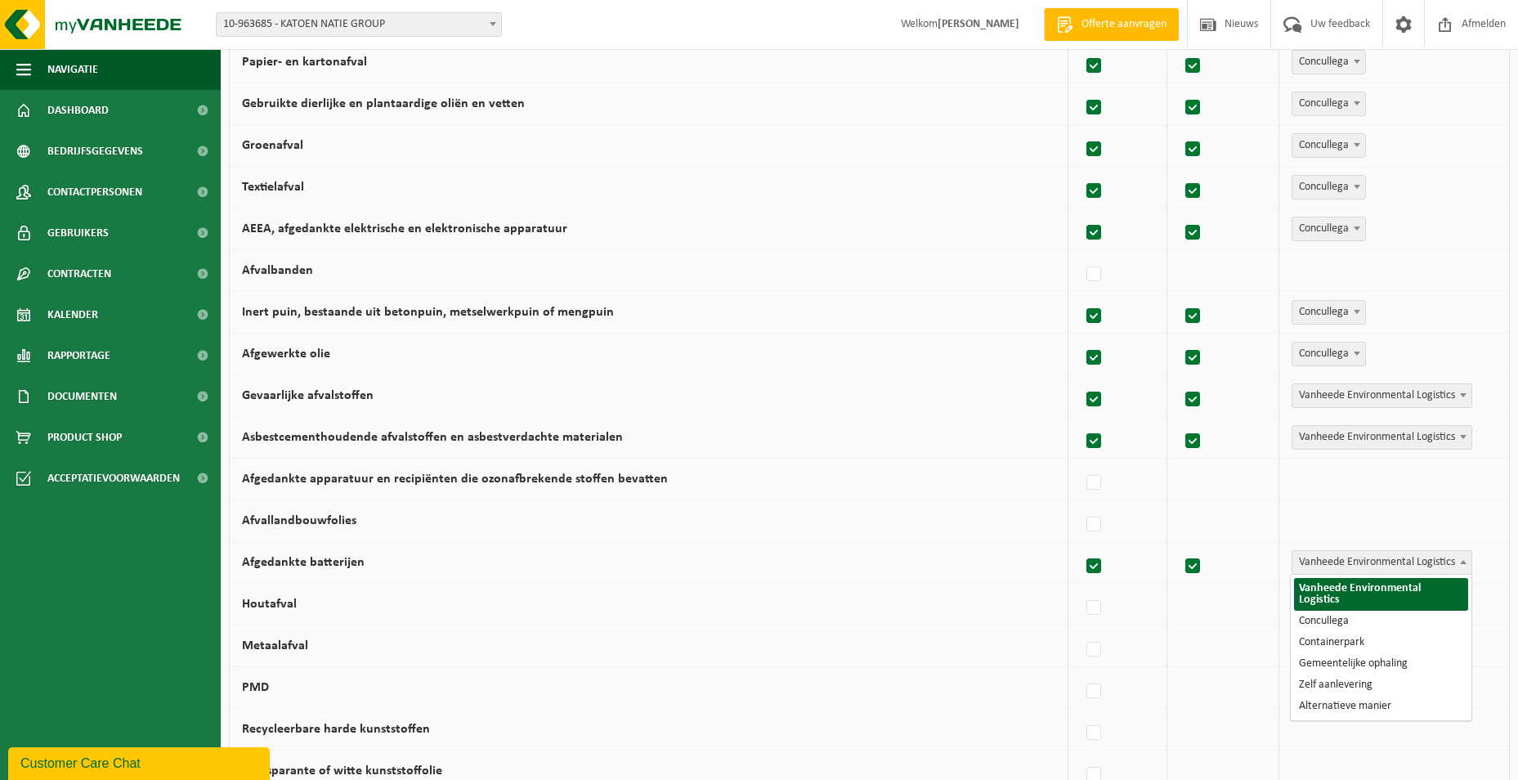
click at [1335, 568] on span "Vanheede Environmental Logistics" at bounding box center [1381, 562] width 179 height 23
select select "Concullega"
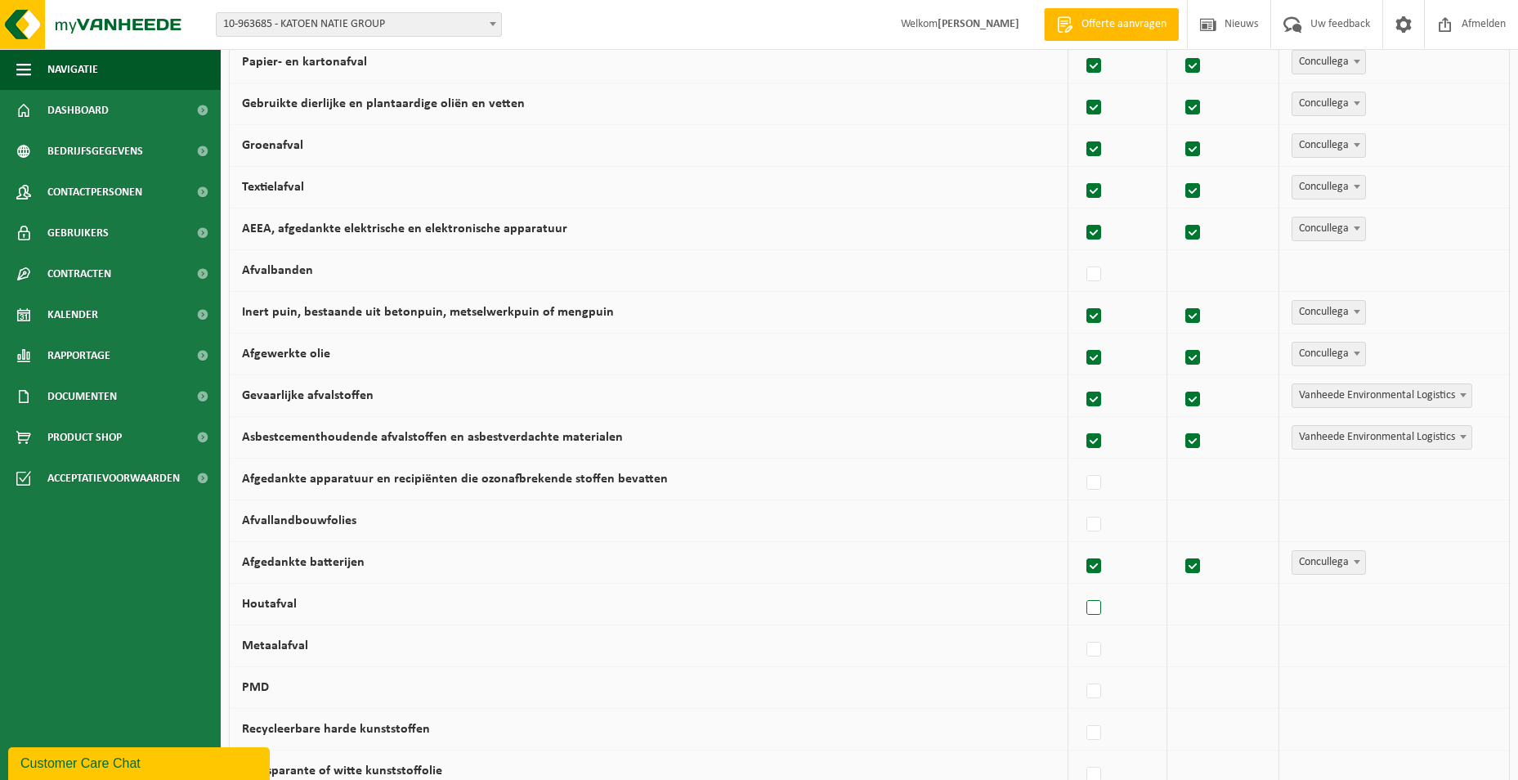
click at [1098, 607] on label at bounding box center [1094, 608] width 23 height 25
click at [1080, 588] on input "Houtafval" at bounding box center [1080, 587] width 1 height 1
checkbox input "true"
click at [1328, 609] on span "Vanheede Environmental Logistics" at bounding box center [1381, 604] width 179 height 23
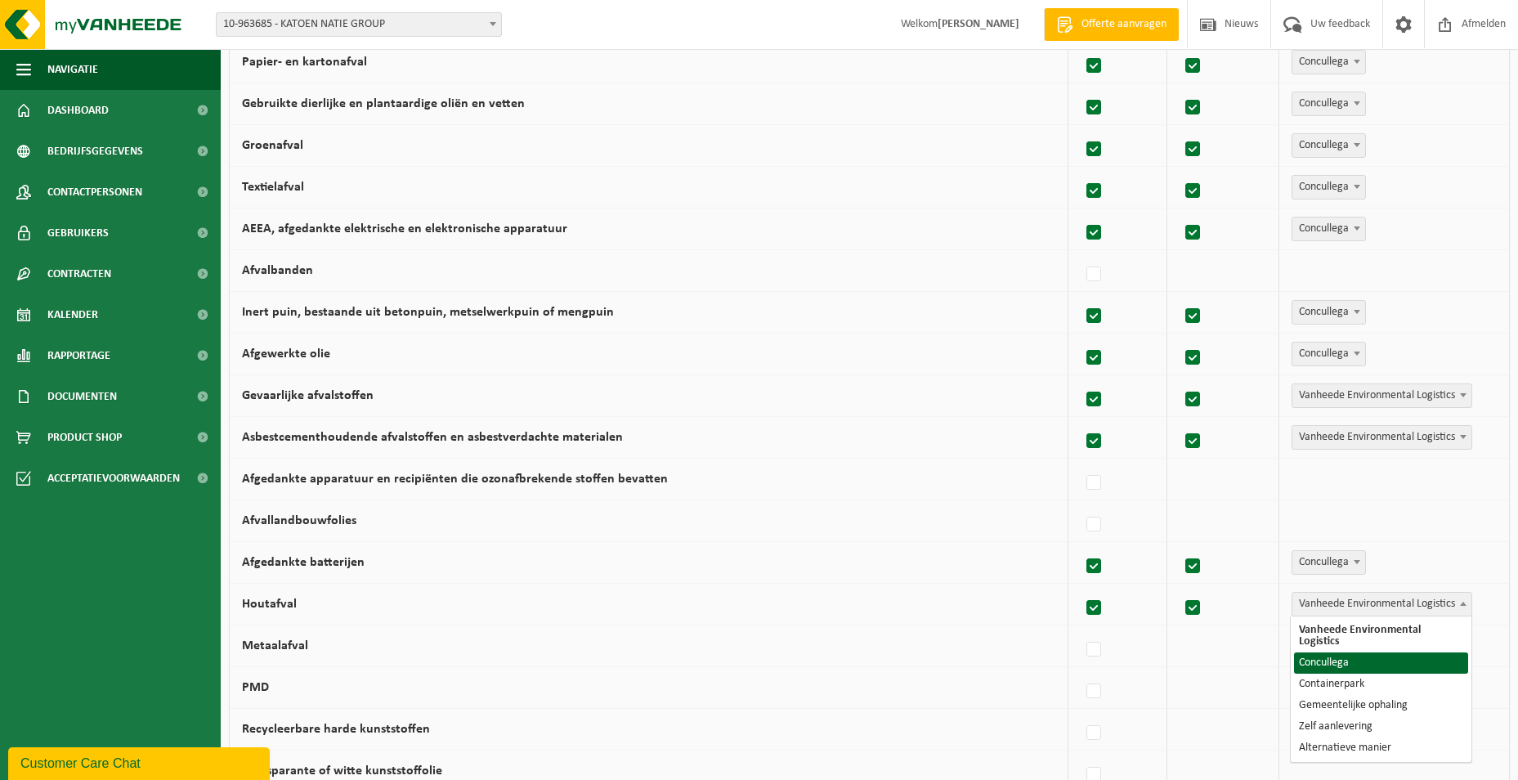
select select "Concullega"
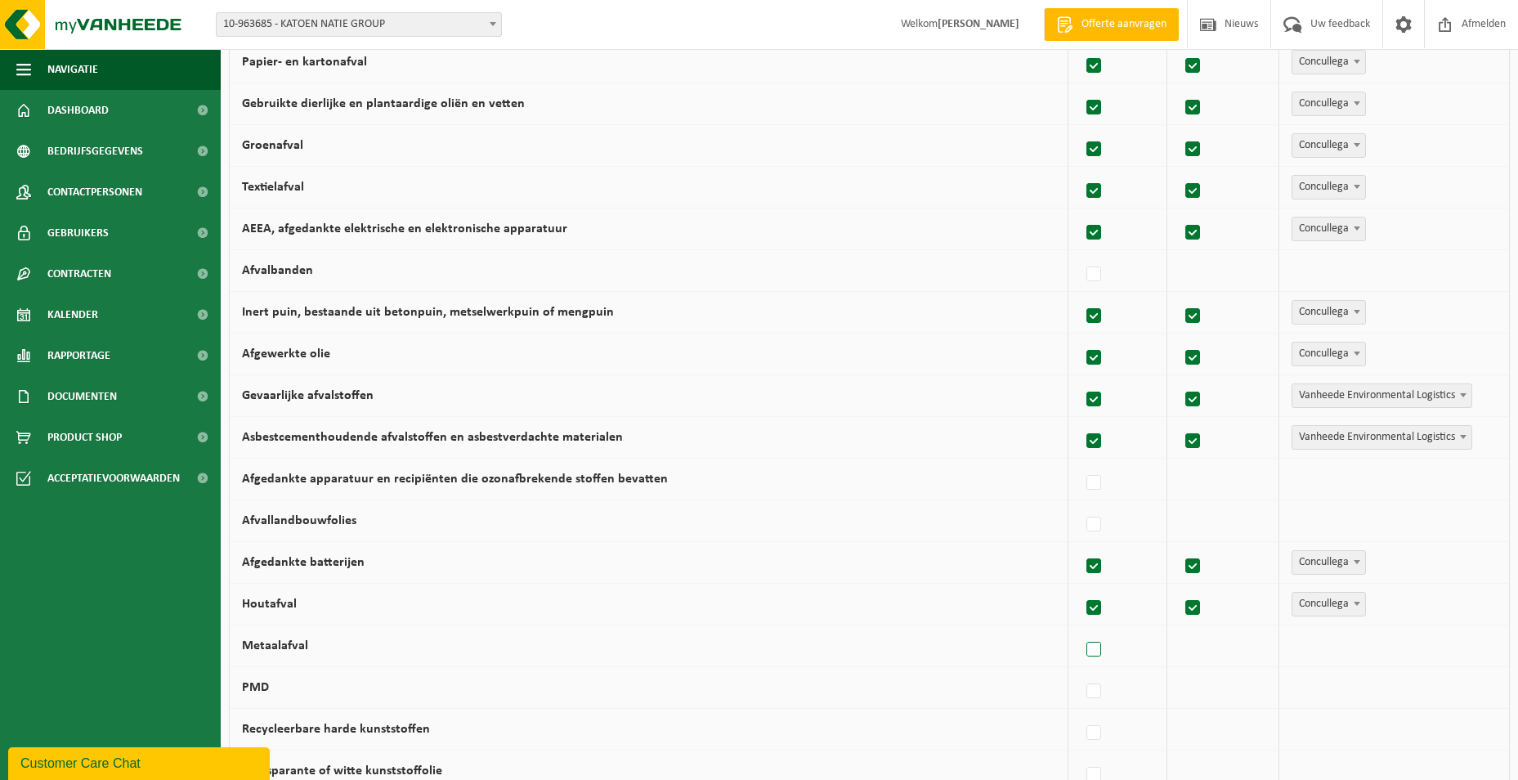
click at [1098, 649] on label at bounding box center [1094, 649] width 23 height 25
click at [1080, 629] on input "Metaalafval" at bounding box center [1080, 628] width 1 height 1
checkbox input "true"
click at [1342, 659] on td "Vanheede Environmental Logistics Concullega Containerpark Gemeentelijke ophalin…" at bounding box center [1394, 646] width 230 height 42
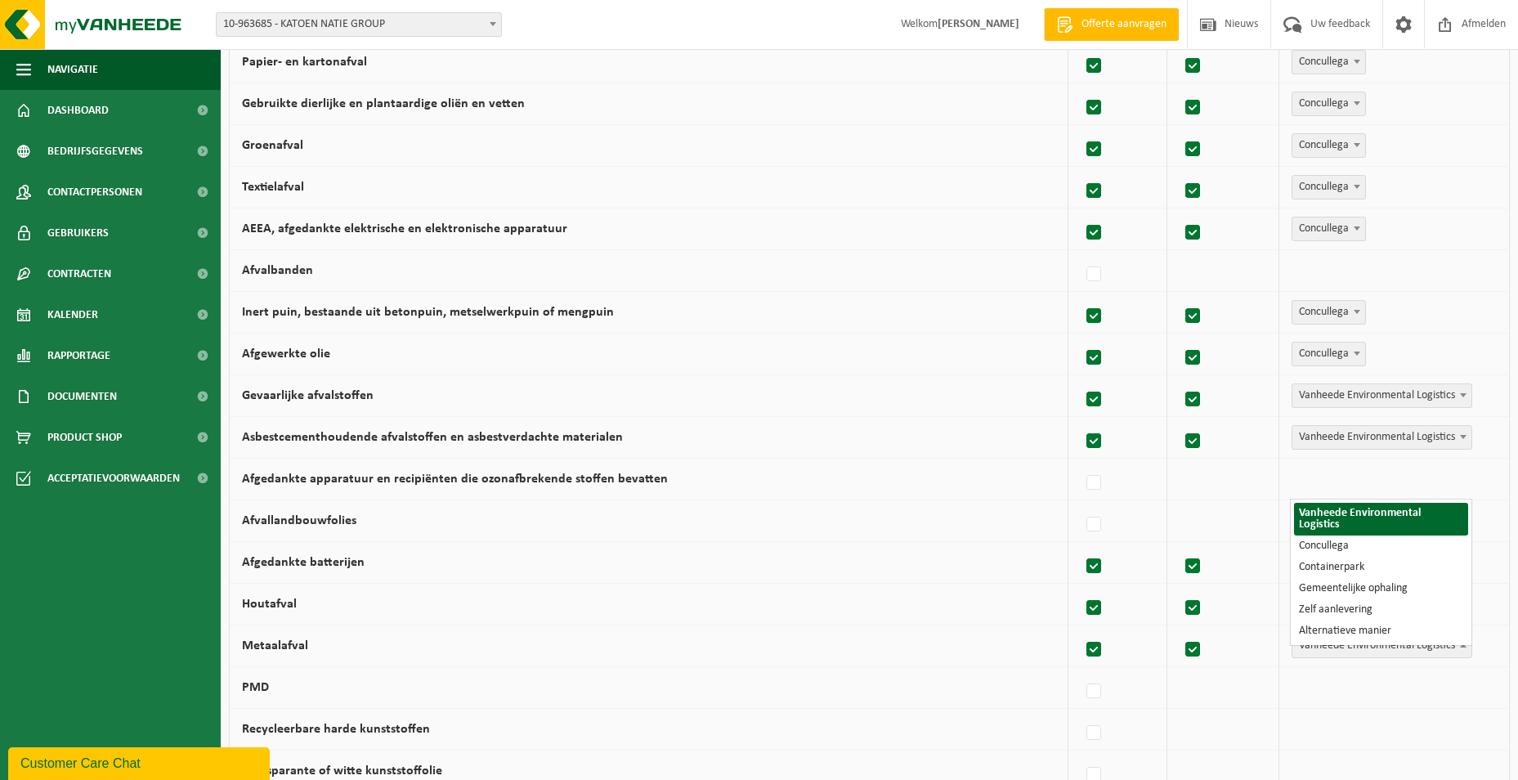
click at [1333, 654] on span "Vanheede Environmental Logistics" at bounding box center [1381, 645] width 179 height 23
select select "Concullega"
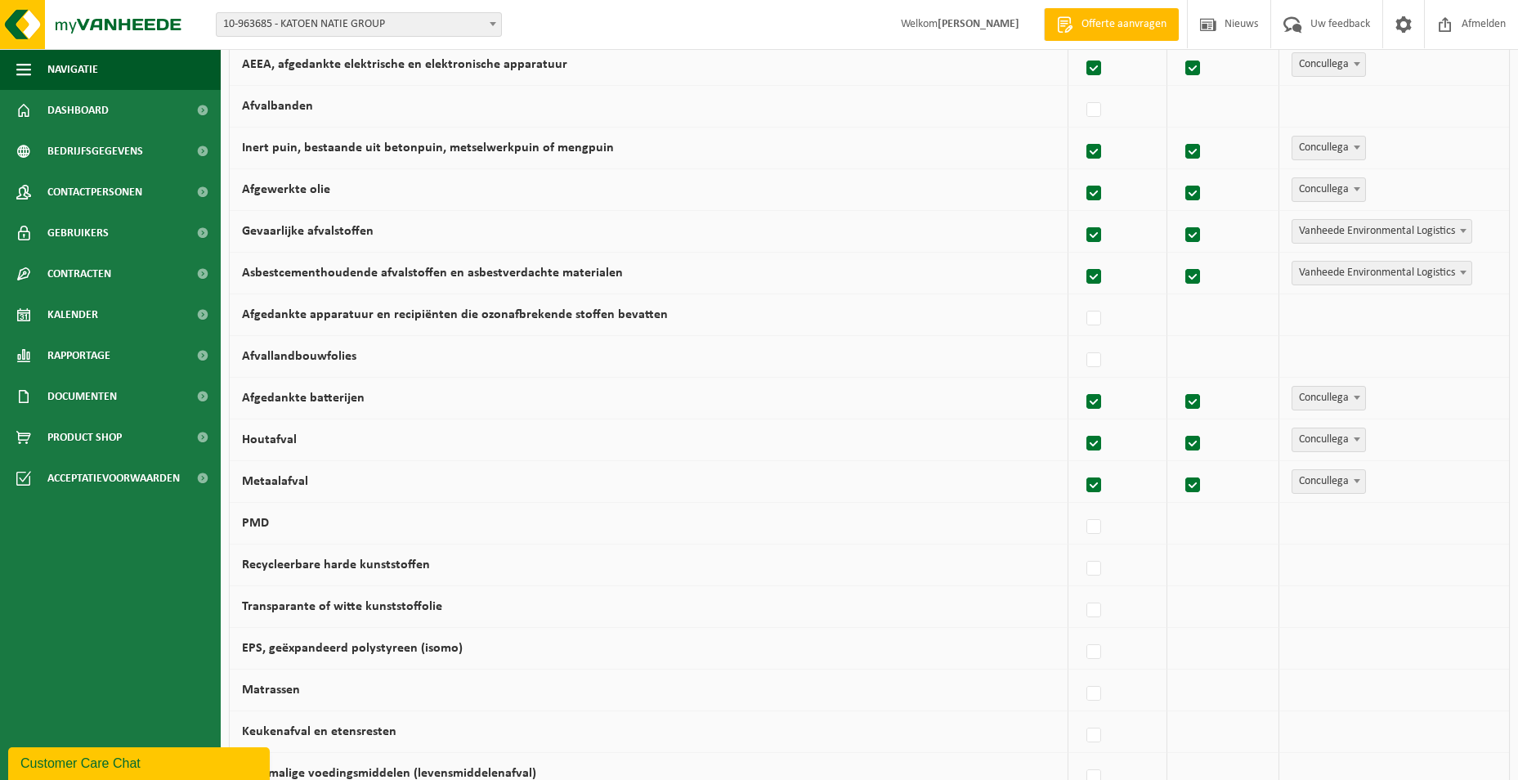
scroll to position [572, 0]
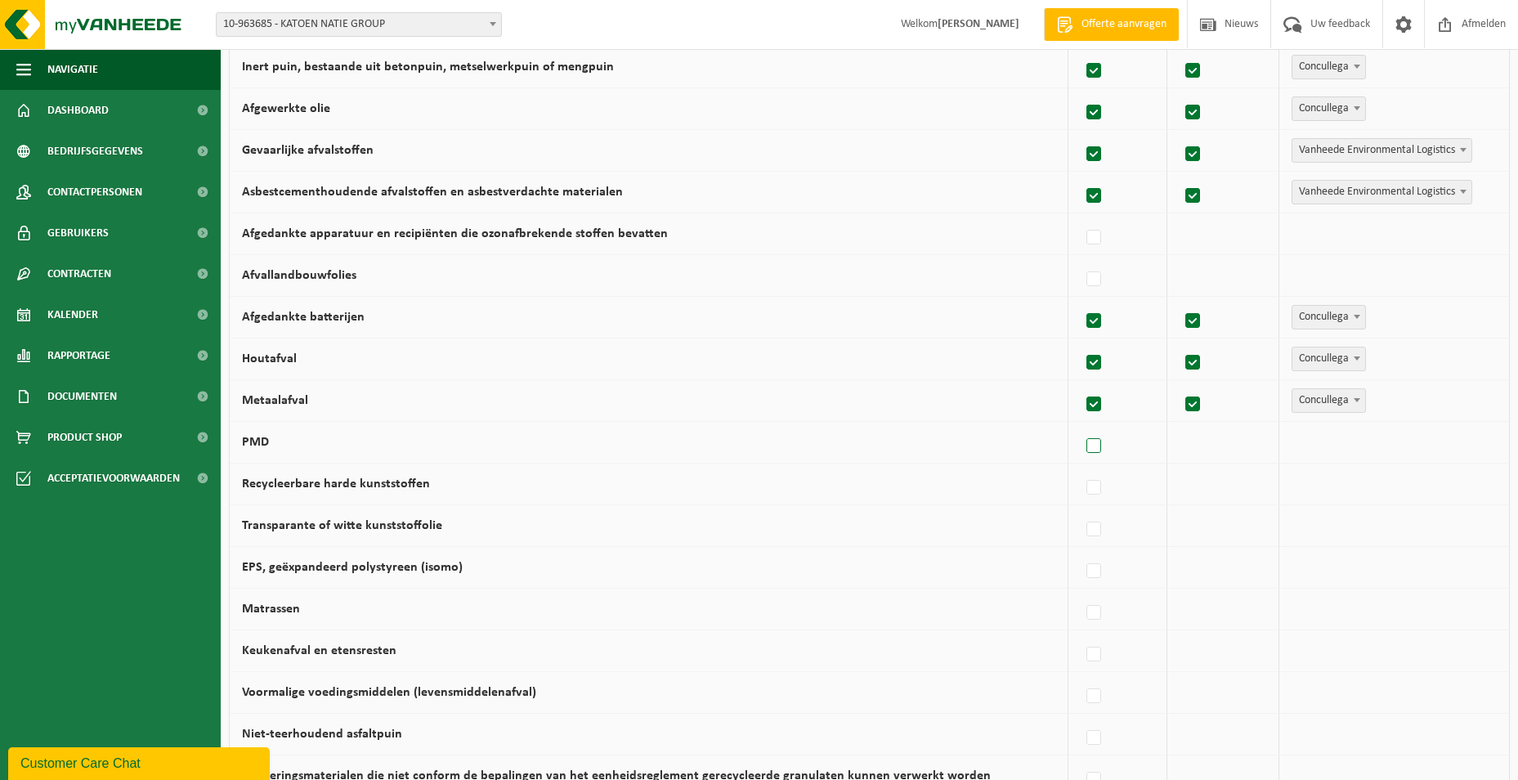
click at [1098, 445] on label at bounding box center [1094, 446] width 23 height 25
click at [1080, 426] on input "PMD" at bounding box center [1080, 425] width 1 height 1
checkbox input "true"
click at [1323, 445] on span "Vanheede Environmental Logistics" at bounding box center [1381, 442] width 179 height 23
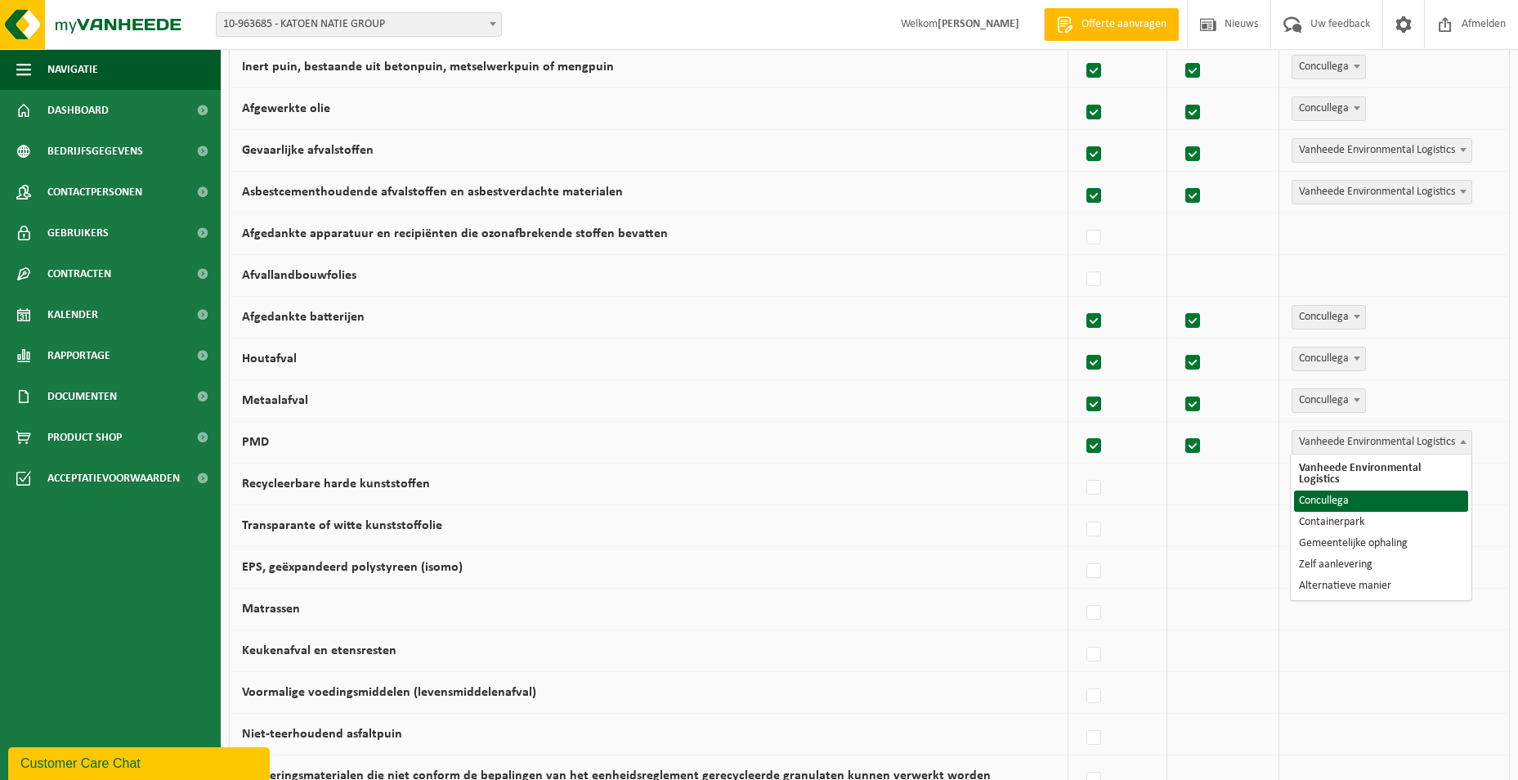
select select "Concullega"
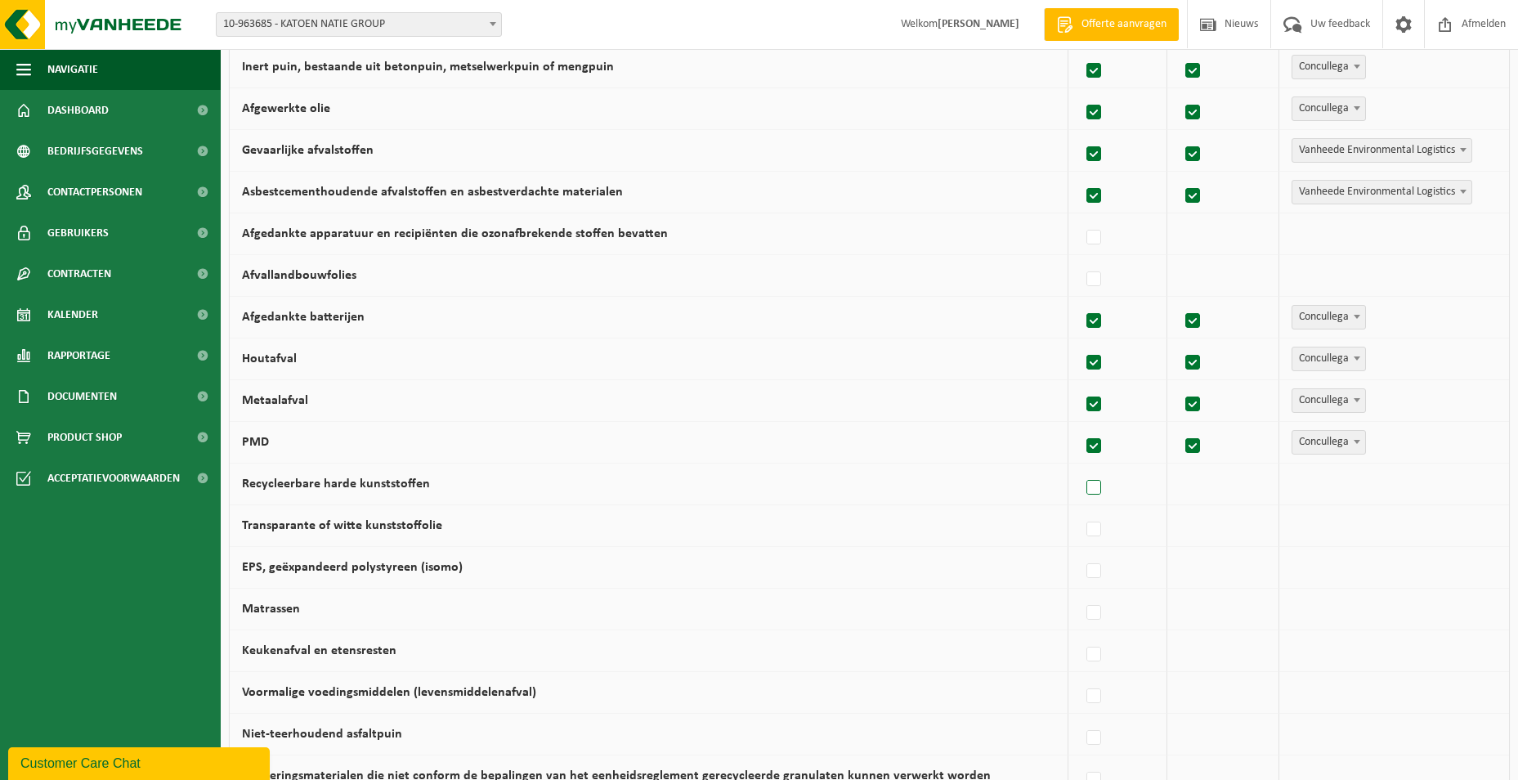
click at [1087, 476] on label at bounding box center [1094, 488] width 23 height 25
click at [1080, 467] on input "Recycleerbare harde kunststoffen" at bounding box center [1080, 467] width 1 height 1
checkbox input "true"
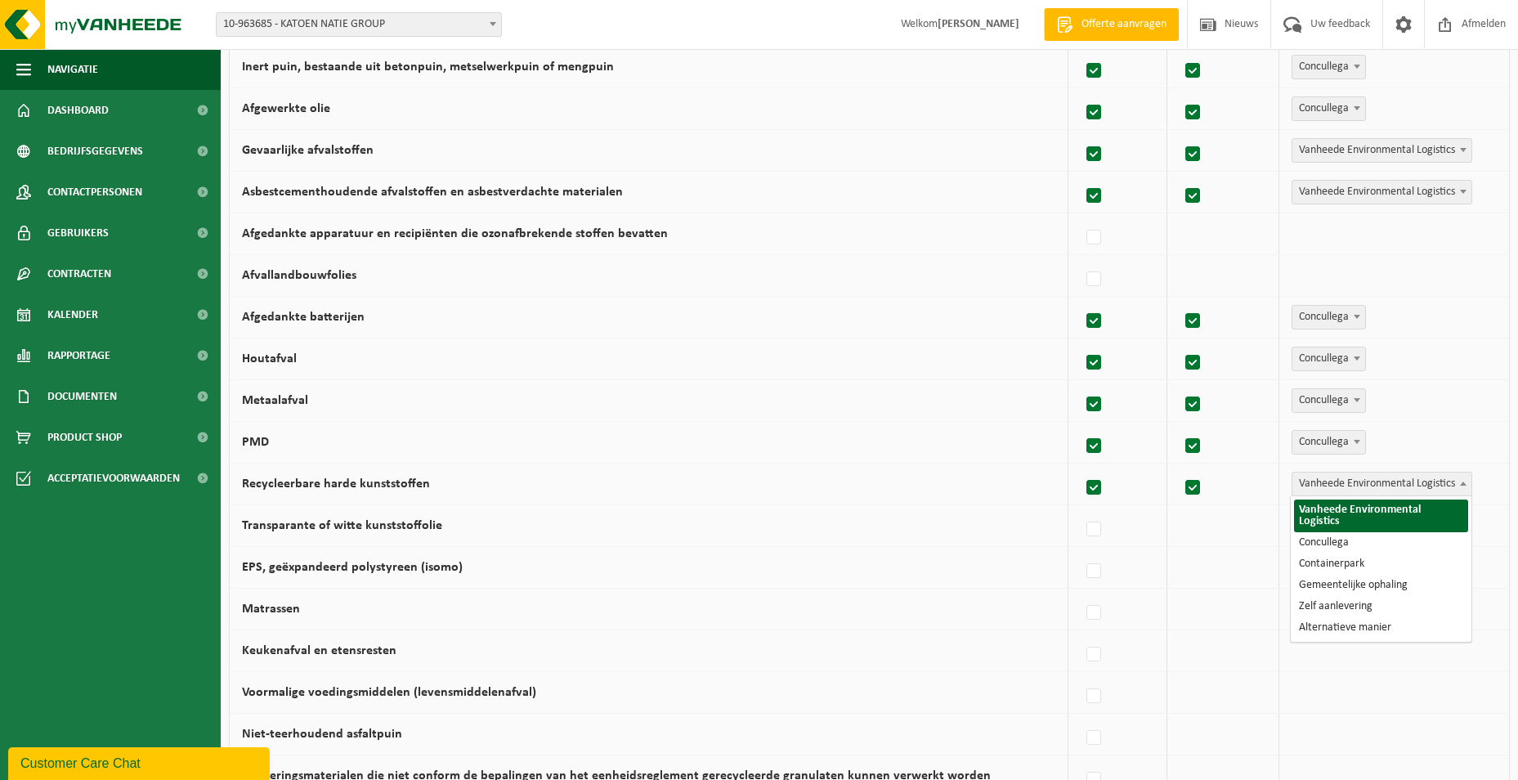
click at [1331, 488] on span "Vanheede Environmental Logistics" at bounding box center [1381, 483] width 179 height 23
select select "Concullega"
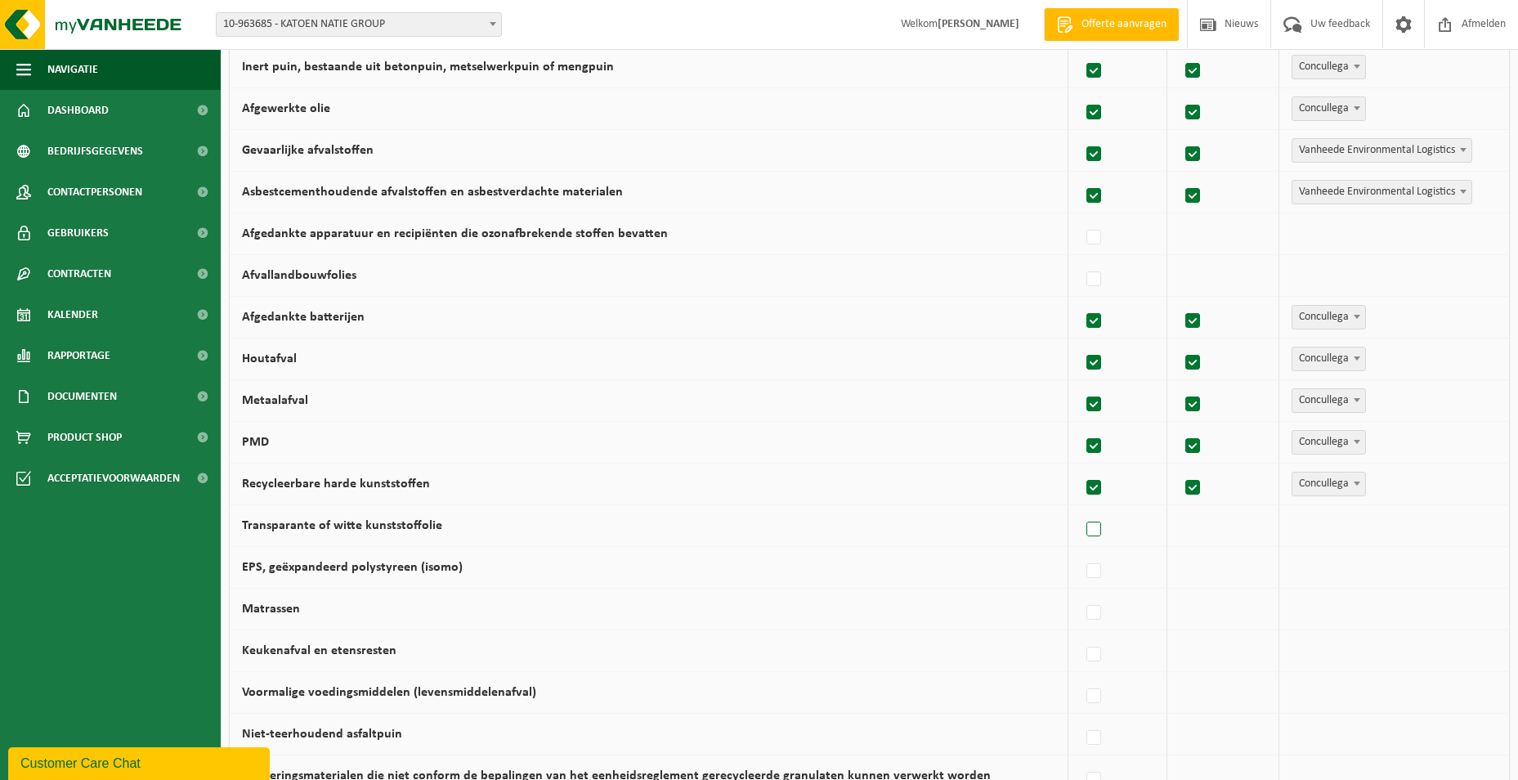
click at [1090, 522] on label at bounding box center [1094, 529] width 23 height 25
click at [1080, 509] on input "Transparante of witte kunststoffolie" at bounding box center [1080, 508] width 1 height 1
checkbox input "true"
click at [1341, 523] on span "Vanheede Environmental Logistics" at bounding box center [1381, 525] width 179 height 23
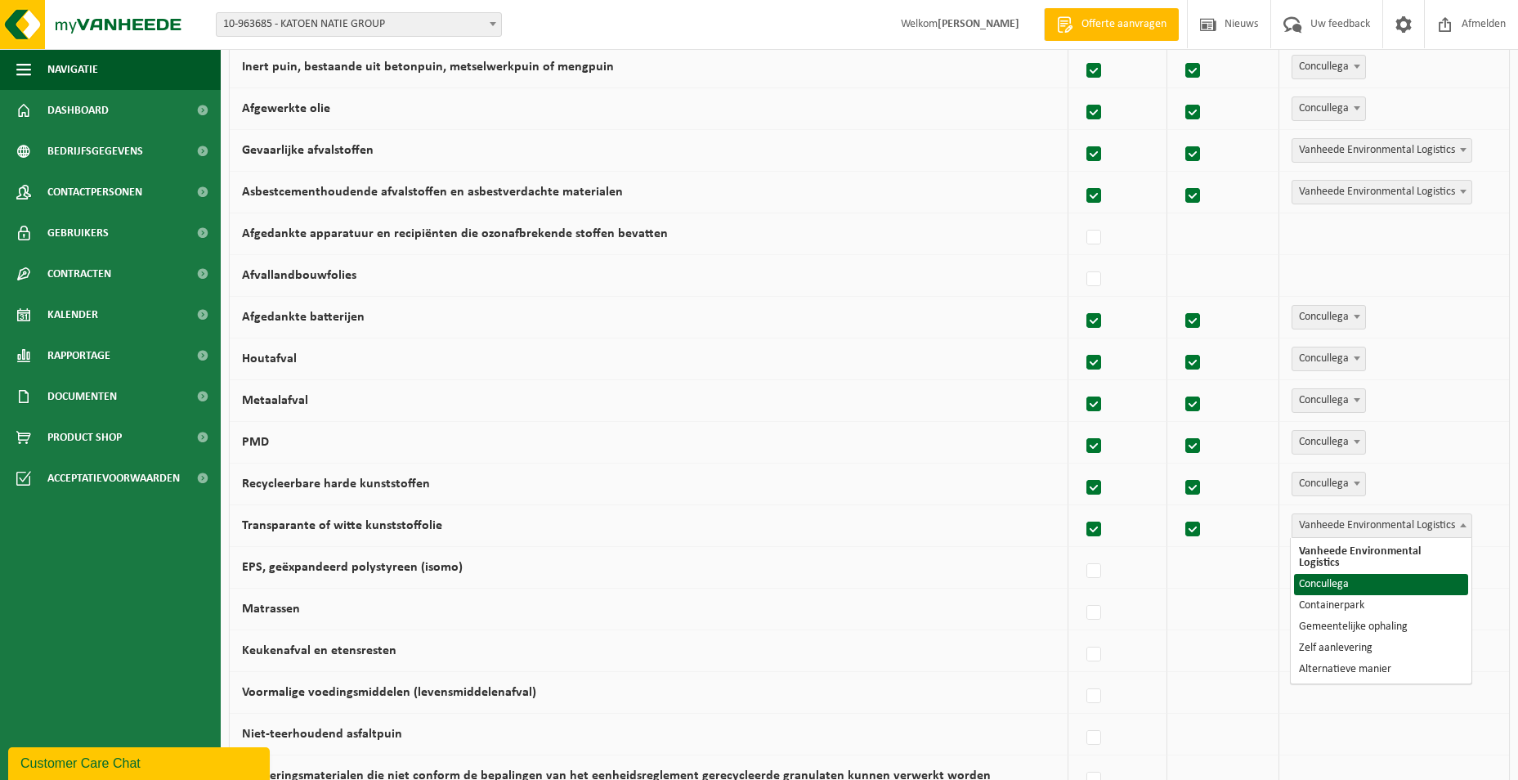
select select "Concullega"
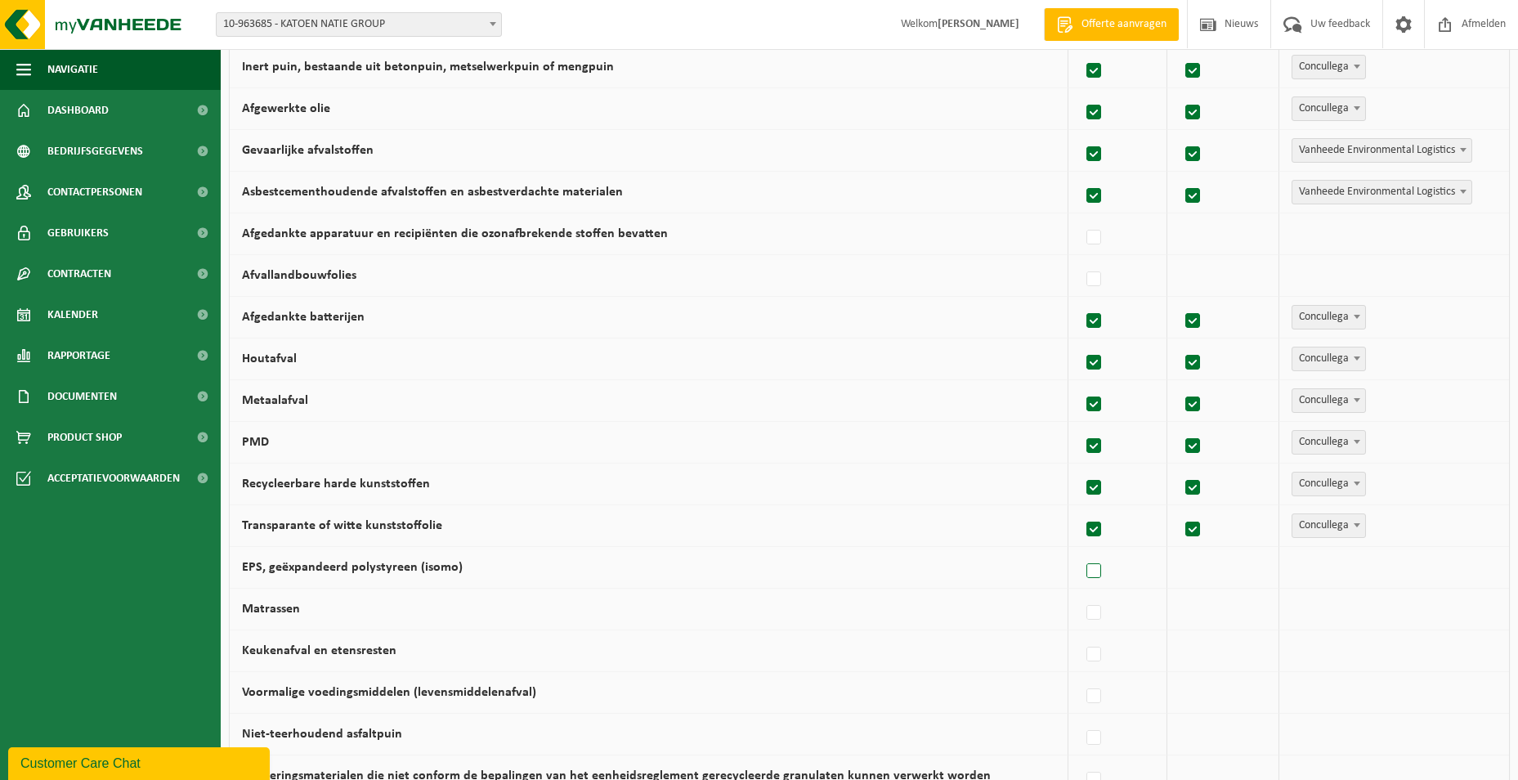
click at [1094, 564] on label at bounding box center [1094, 571] width 23 height 25
click at [1080, 551] on input "EPS, geëxpandeerd polystyreen (isomo)" at bounding box center [1080, 550] width 1 height 1
checkbox input "true"
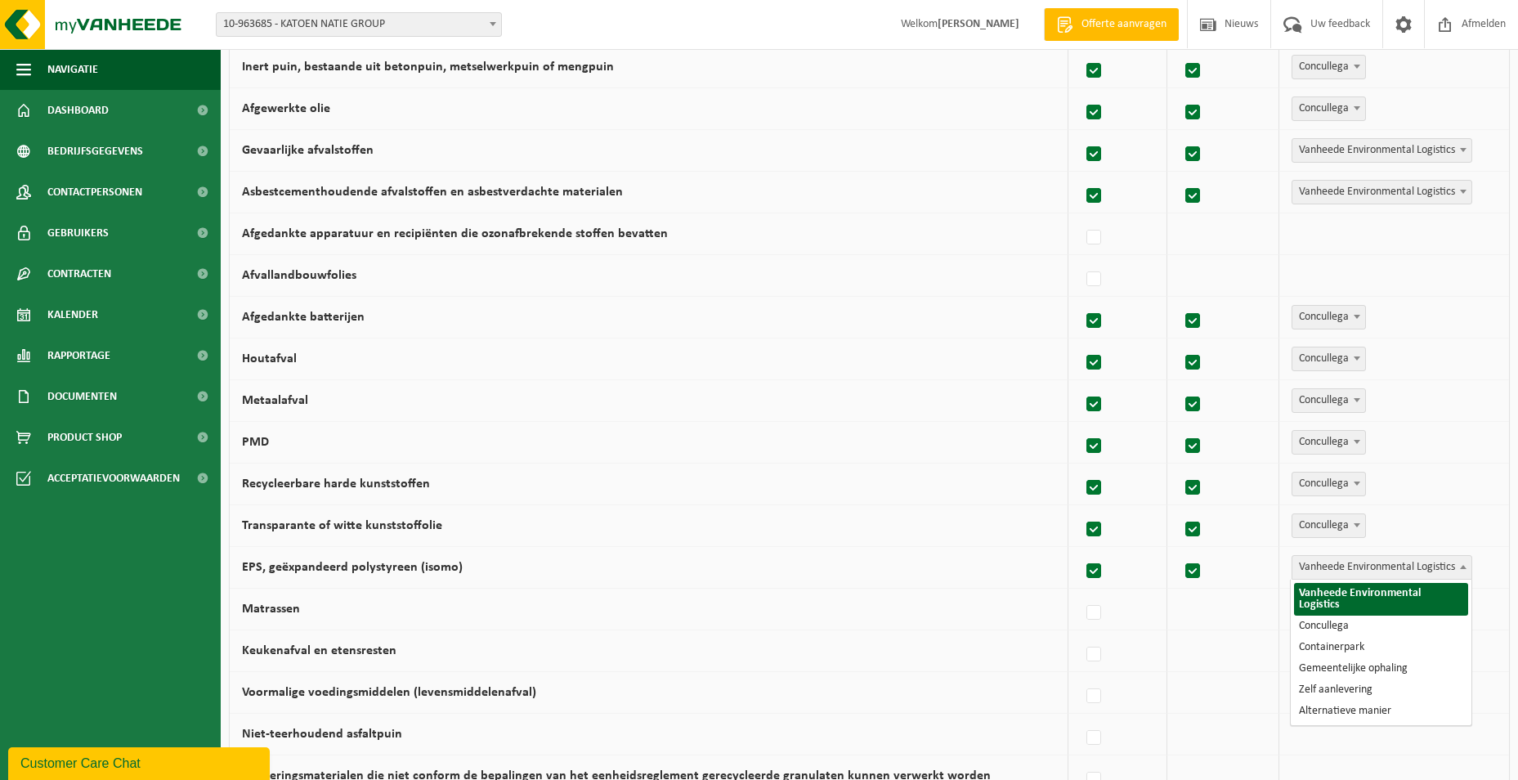
click at [1362, 558] on span "Vanheede Environmental Logistics" at bounding box center [1381, 567] width 179 height 23
select select "Concullega"
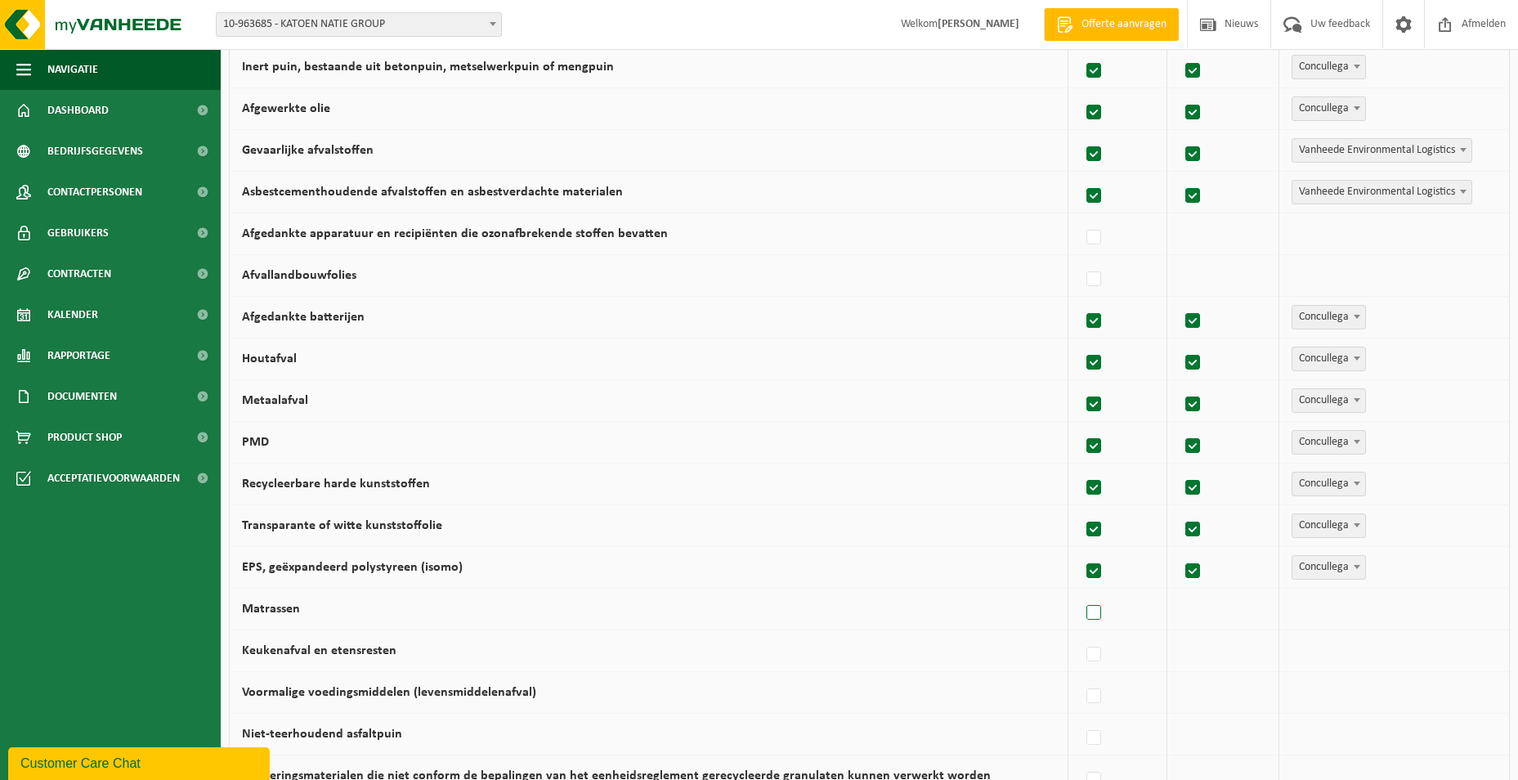
click at [1093, 609] on label at bounding box center [1094, 613] width 23 height 25
click at [1080, 593] on input "Matrassen" at bounding box center [1080, 592] width 1 height 1
checkbox input "true"
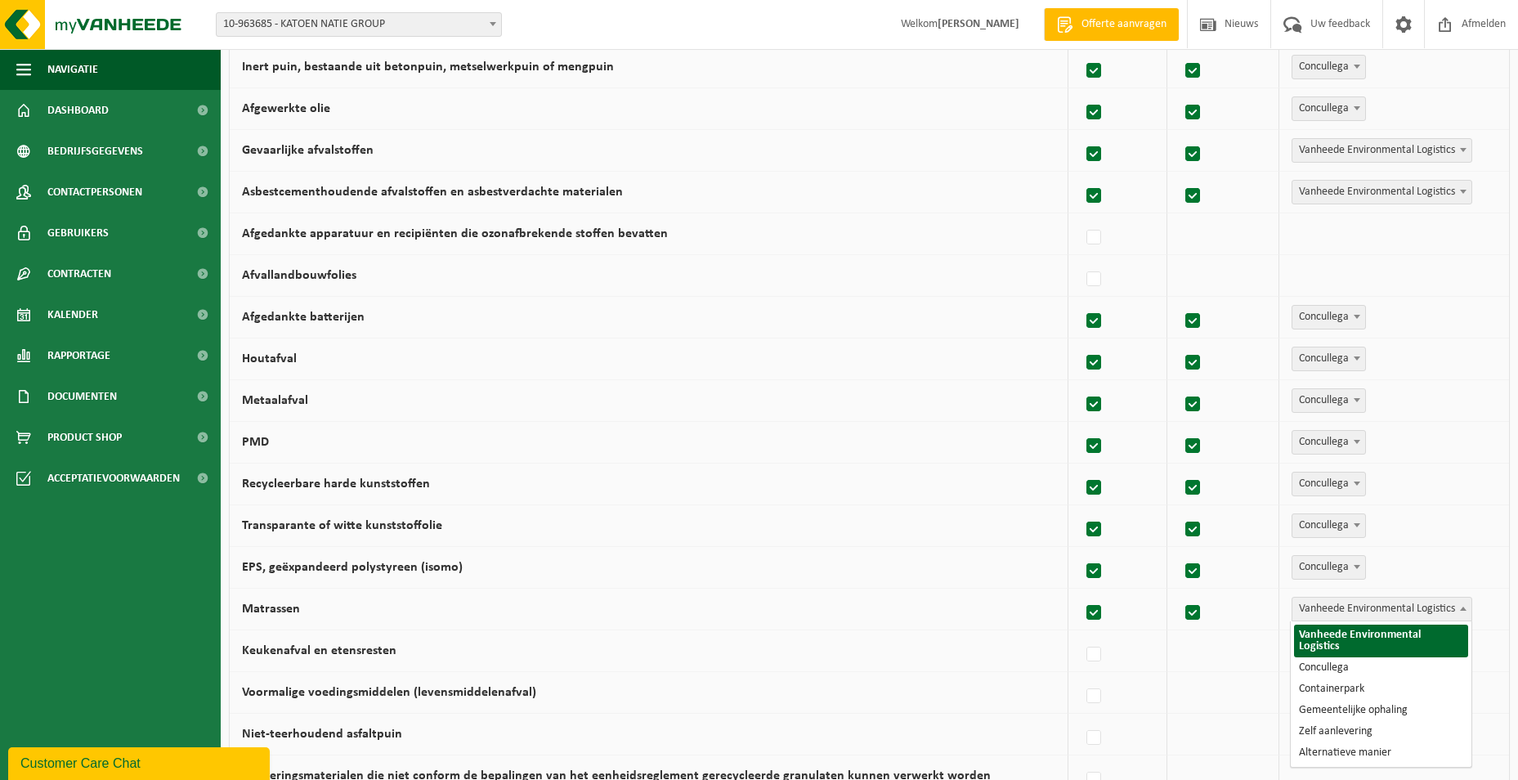
click at [1350, 615] on span "Vanheede Environmental Logistics" at bounding box center [1381, 608] width 179 height 23
drag, startPoint x: 1099, startPoint y: 615, endPoint x: 1130, endPoint y: 615, distance: 31.1
click at [1102, 615] on label at bounding box center [1094, 613] width 23 height 25
click at [1080, 593] on input "Matrassen" at bounding box center [1080, 592] width 1 height 1
checkbox input "false"
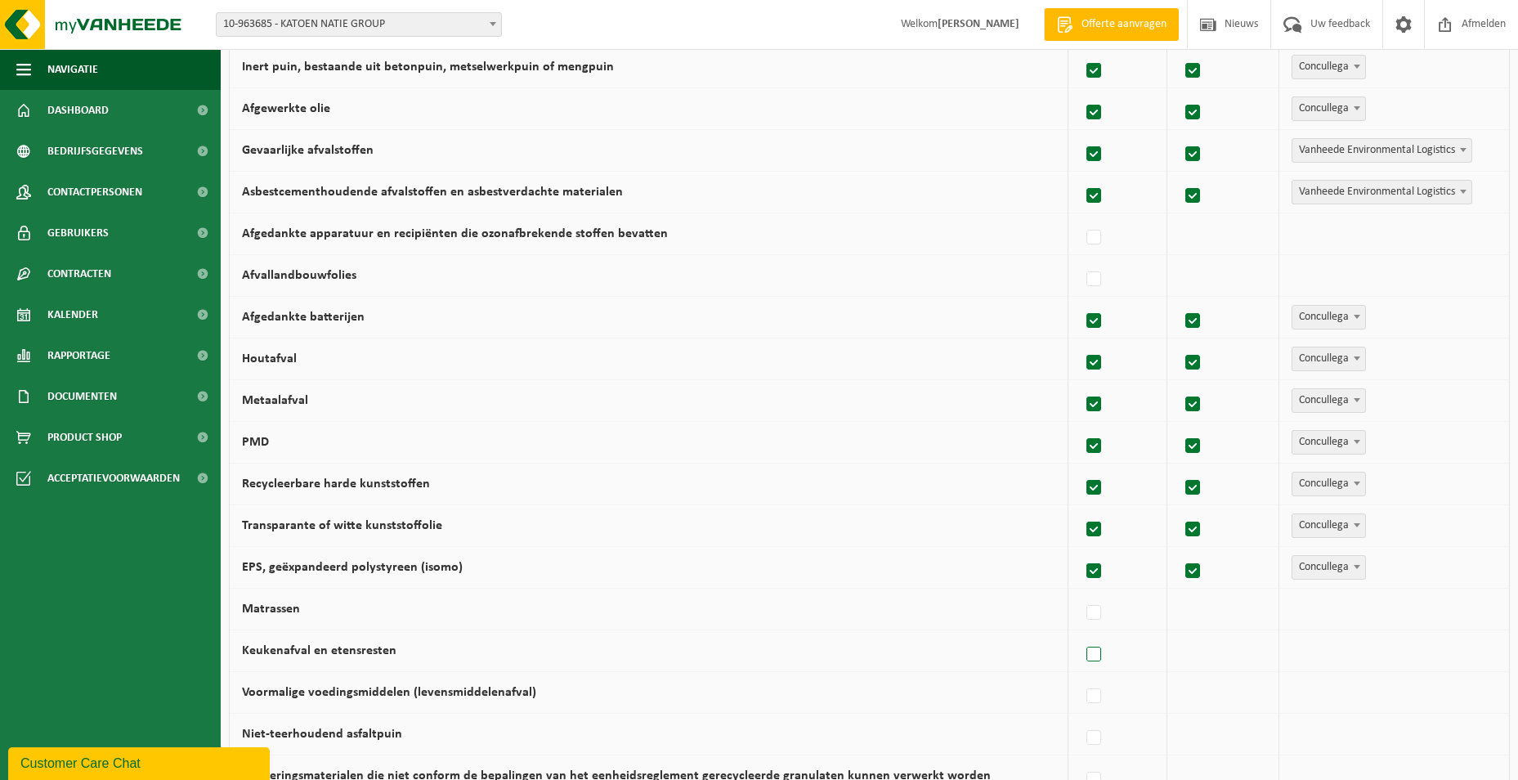
click at [1096, 649] on label at bounding box center [1094, 654] width 23 height 25
click at [1080, 634] on input "Keukenafval en etensresten" at bounding box center [1080, 633] width 1 height 1
checkbox input "true"
click at [1330, 648] on span "Vanheede Environmental Logistics" at bounding box center [1381, 650] width 179 height 23
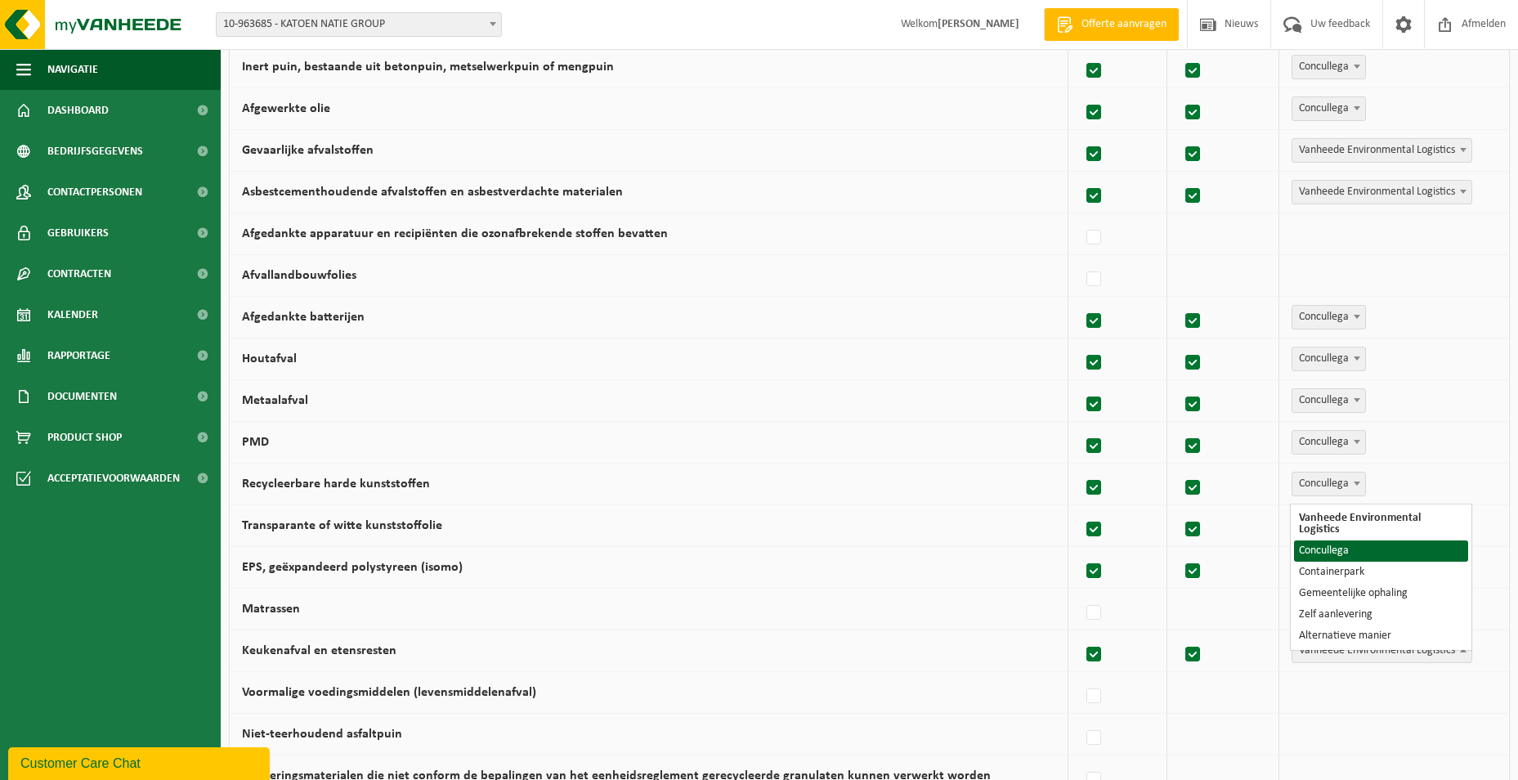
select select "Concullega"
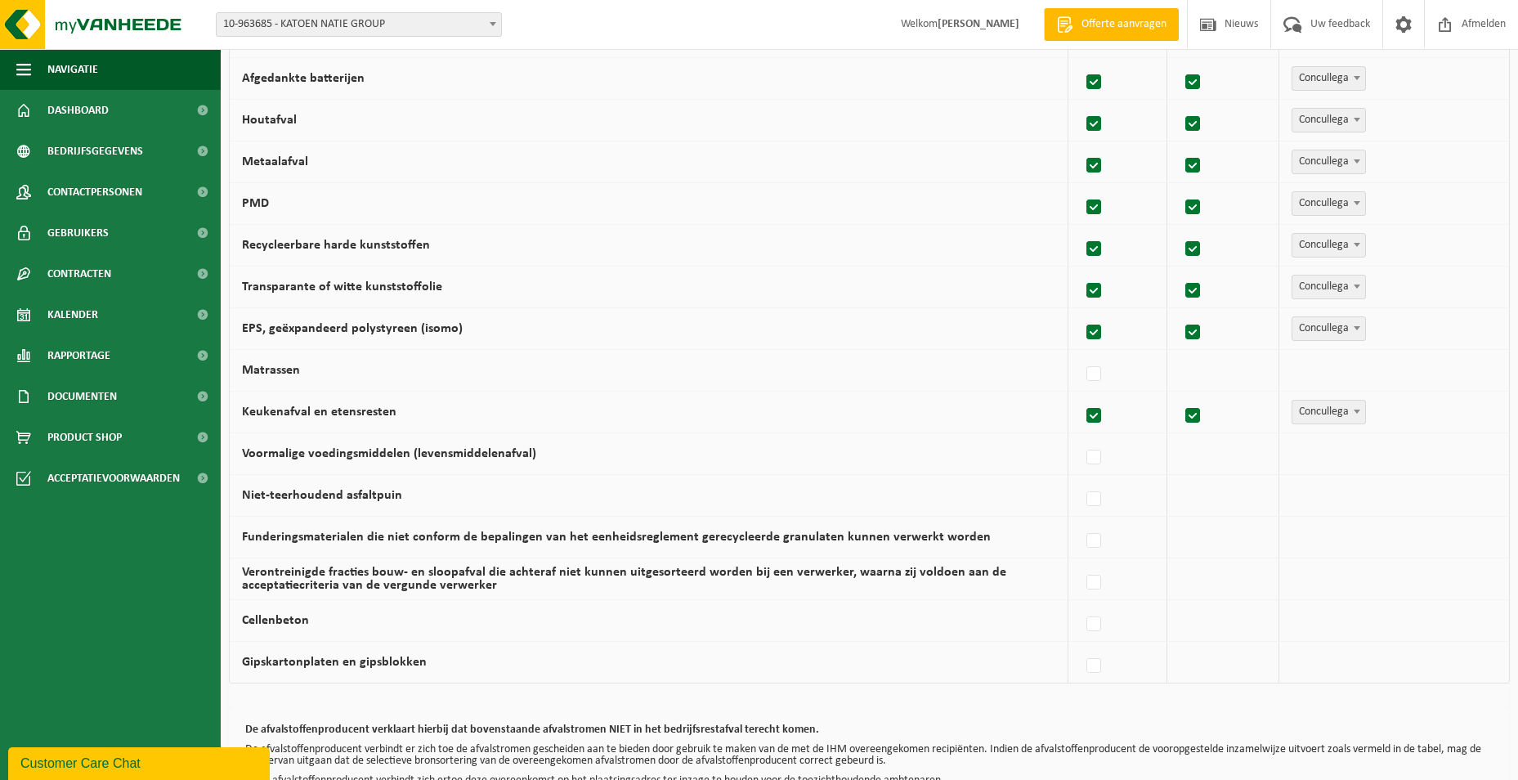
scroll to position [817, 0]
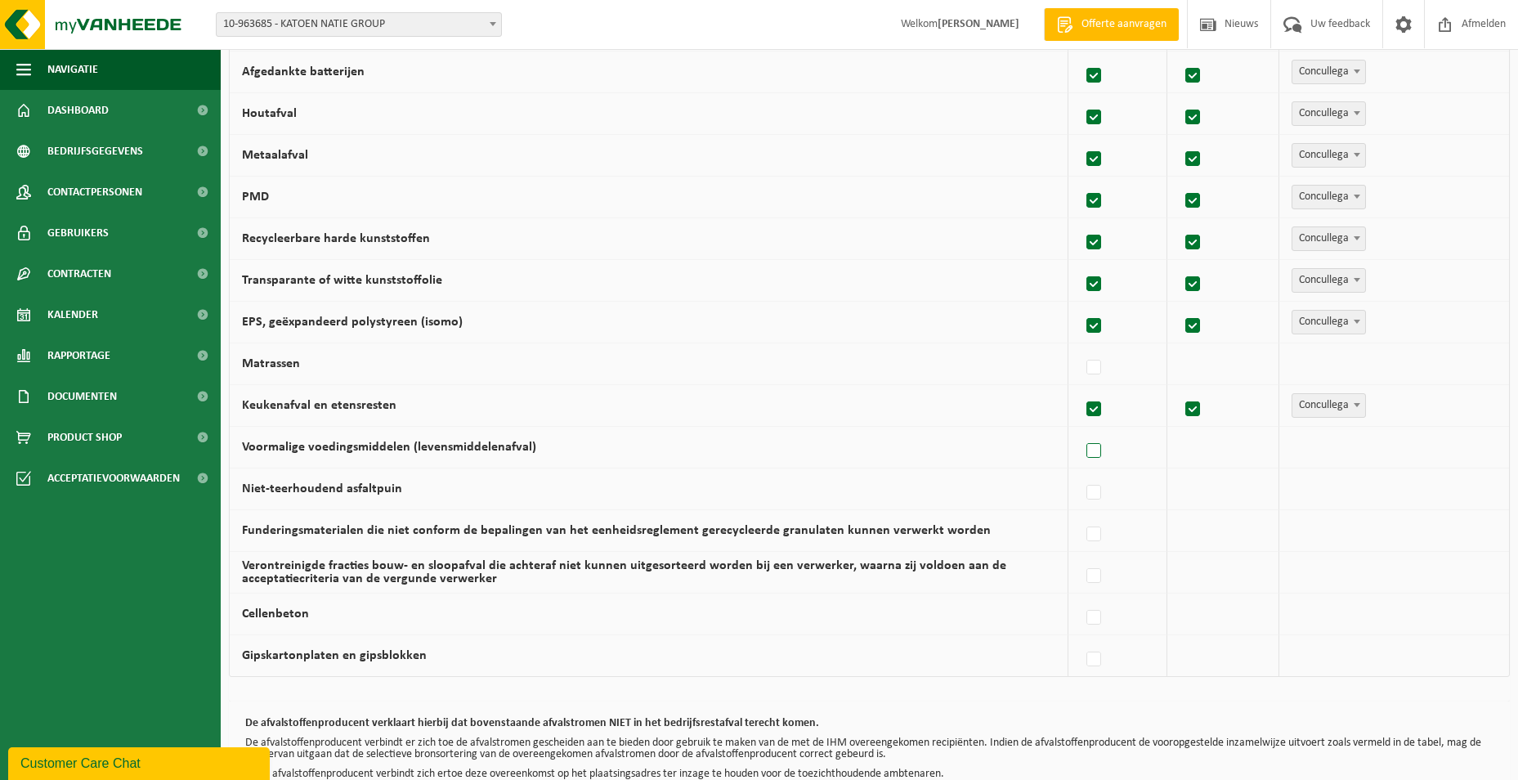
click at [1098, 447] on label at bounding box center [1094, 451] width 23 height 25
click at [1080, 431] on input "Voormalige voedingsmiddelen (levensmiddelenafval)" at bounding box center [1080, 430] width 1 height 1
checkbox input "true"
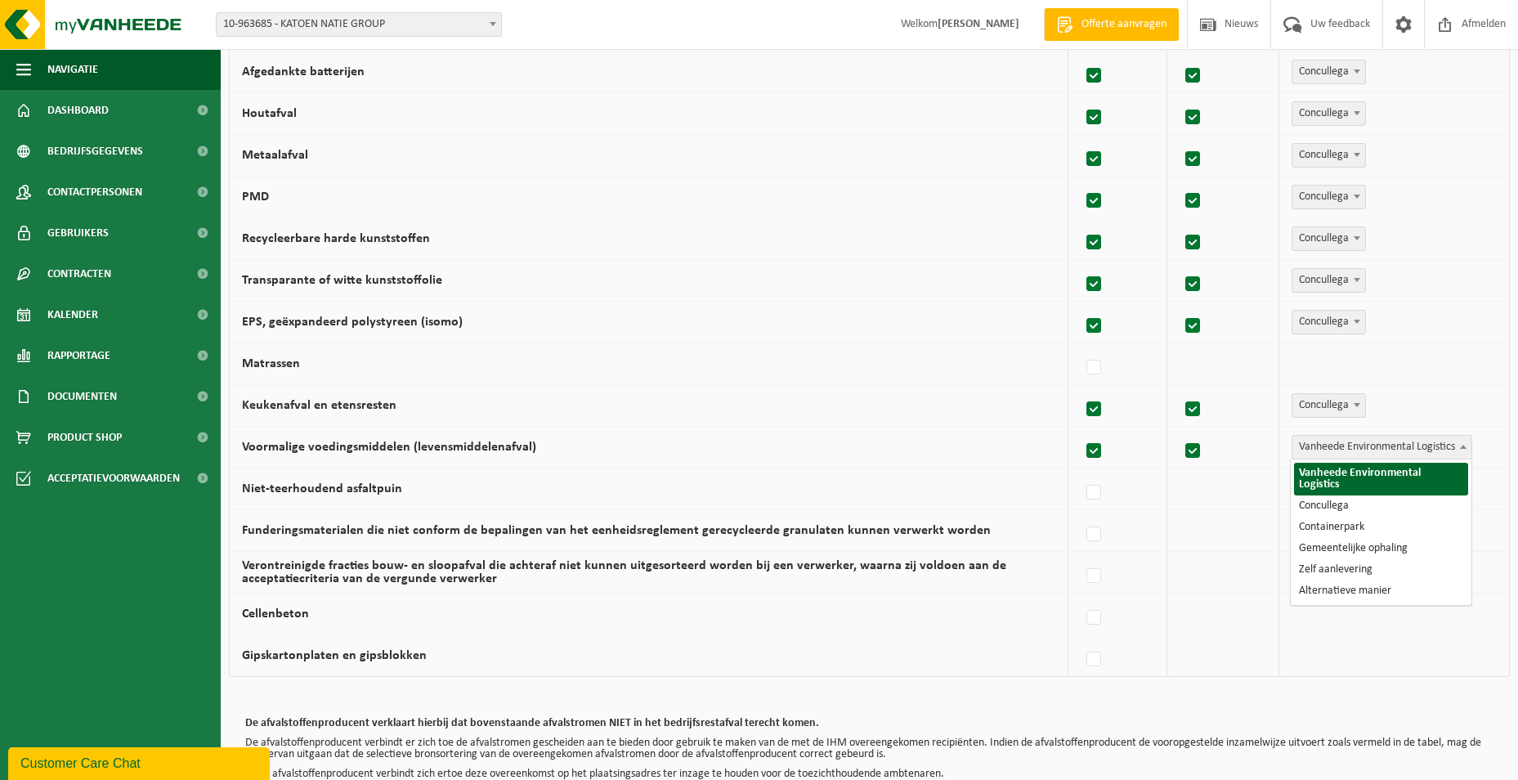
click at [1435, 449] on span "Vanheede Environmental Logistics" at bounding box center [1381, 447] width 179 height 23
select select "Concullega"
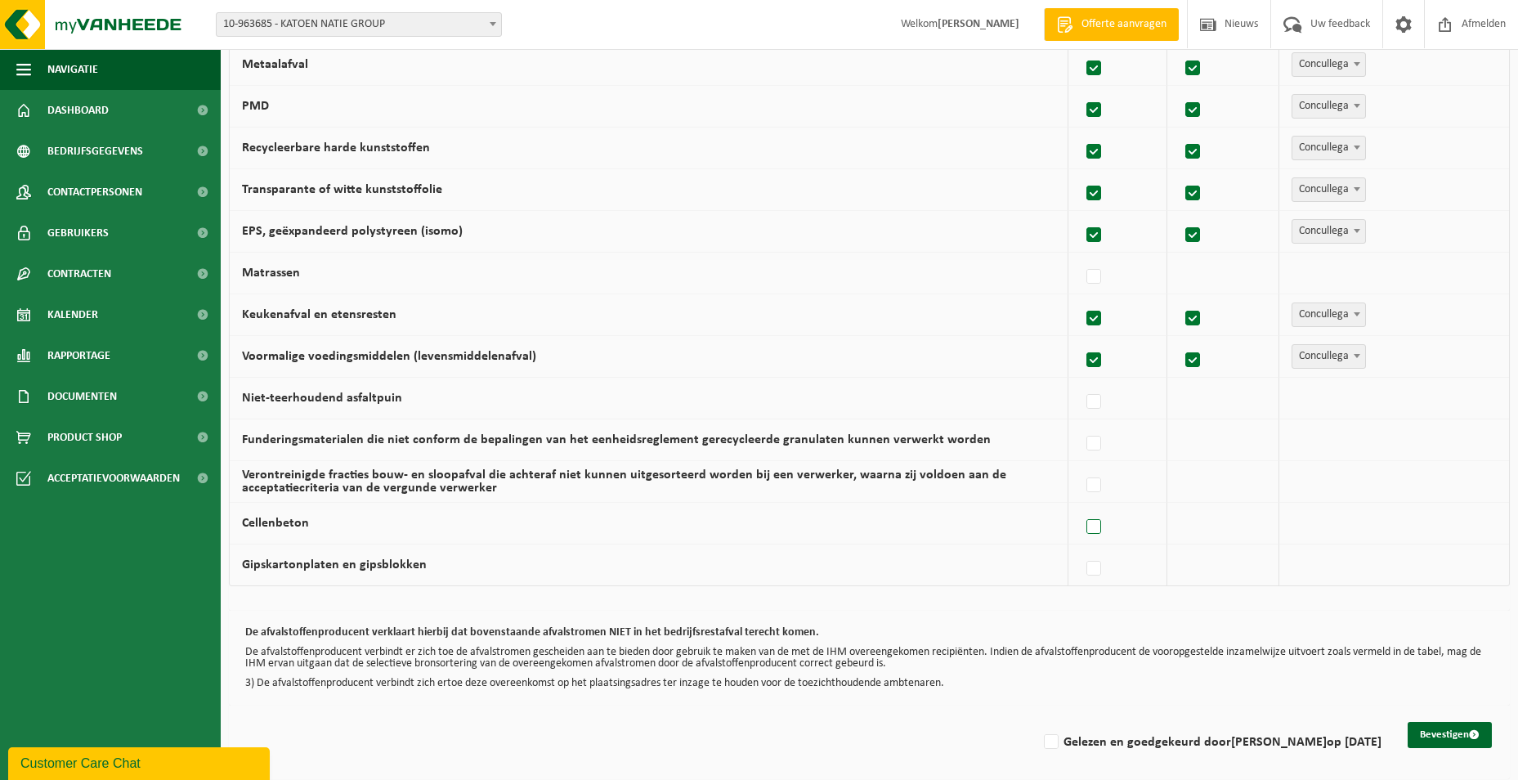
scroll to position [915, 0]
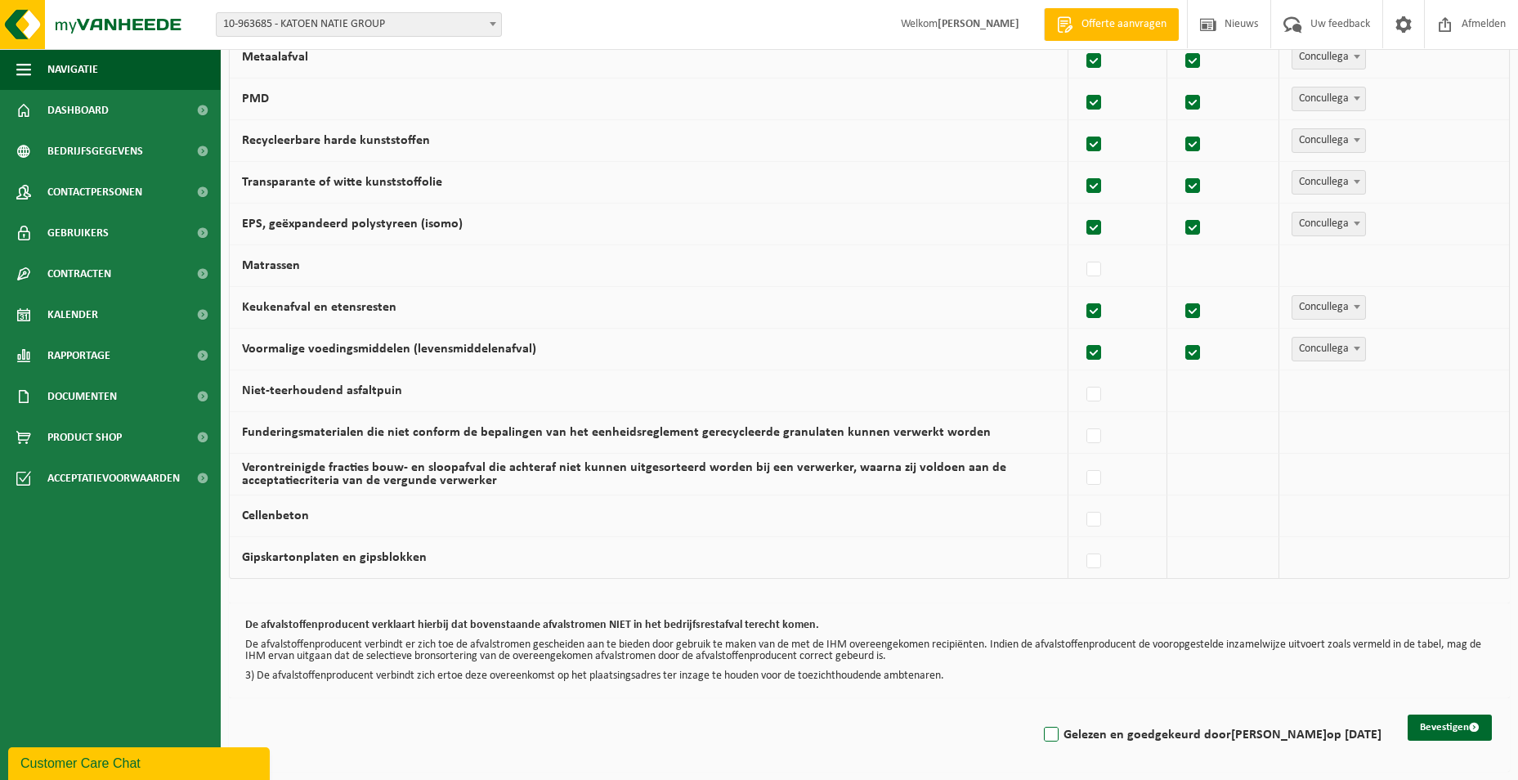
click at [1040, 734] on label "Gelezen en goedgekeurd door ELLEN VAN CAUWENBERGHE op 16/09/25" at bounding box center [1210, 734] width 341 height 25
click at [1037, 714] on input "Gelezen en goedgekeurd door ELLEN VAN CAUWENBERGHE op 16/09/25" at bounding box center [1037, 713] width 1 height 1
checkbox input "true"
click at [1455, 727] on button "Bevestigen" at bounding box center [1449, 727] width 84 height 26
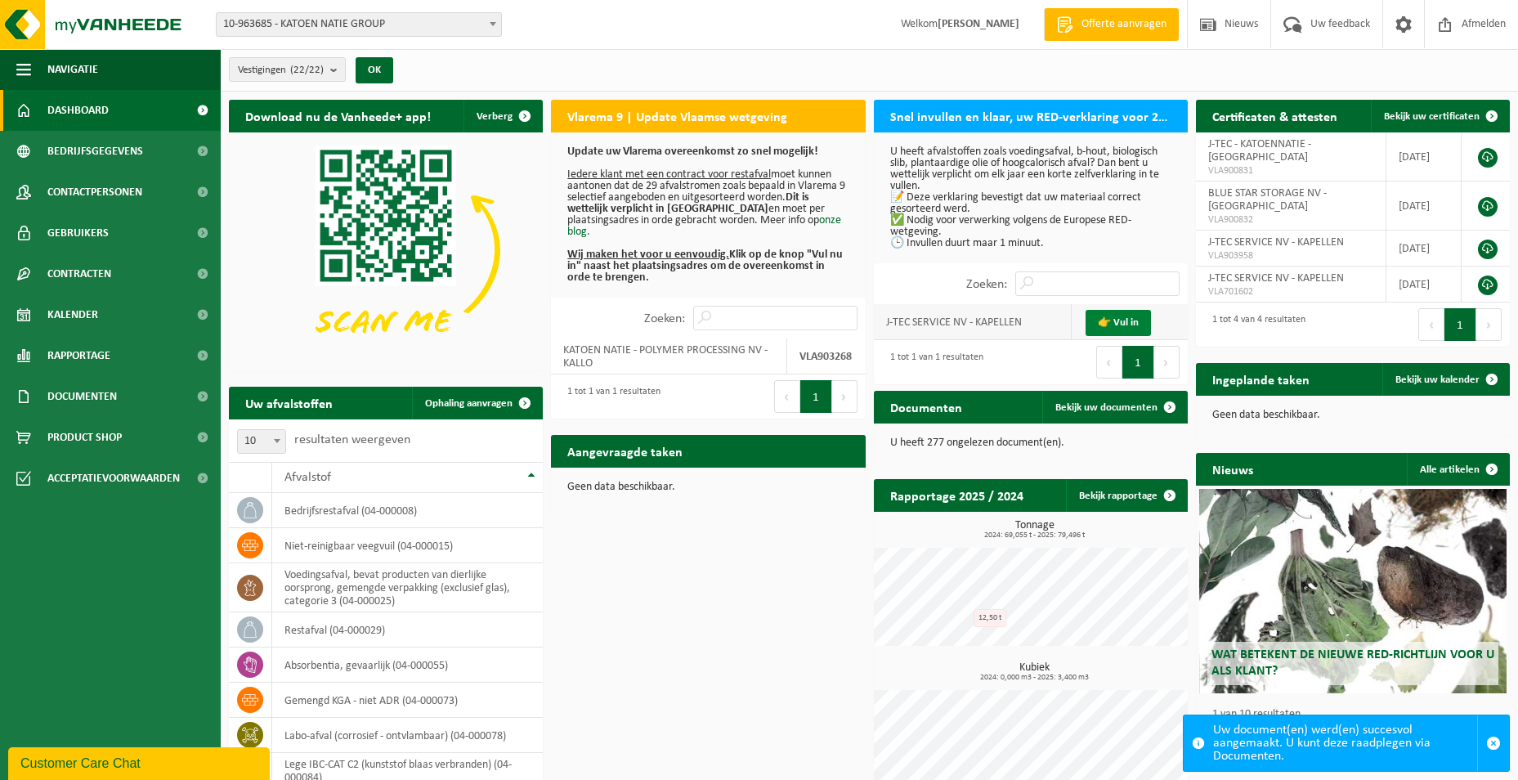
click at [1129, 322] on link "👉 Vul in" at bounding box center [1117, 323] width 65 height 26
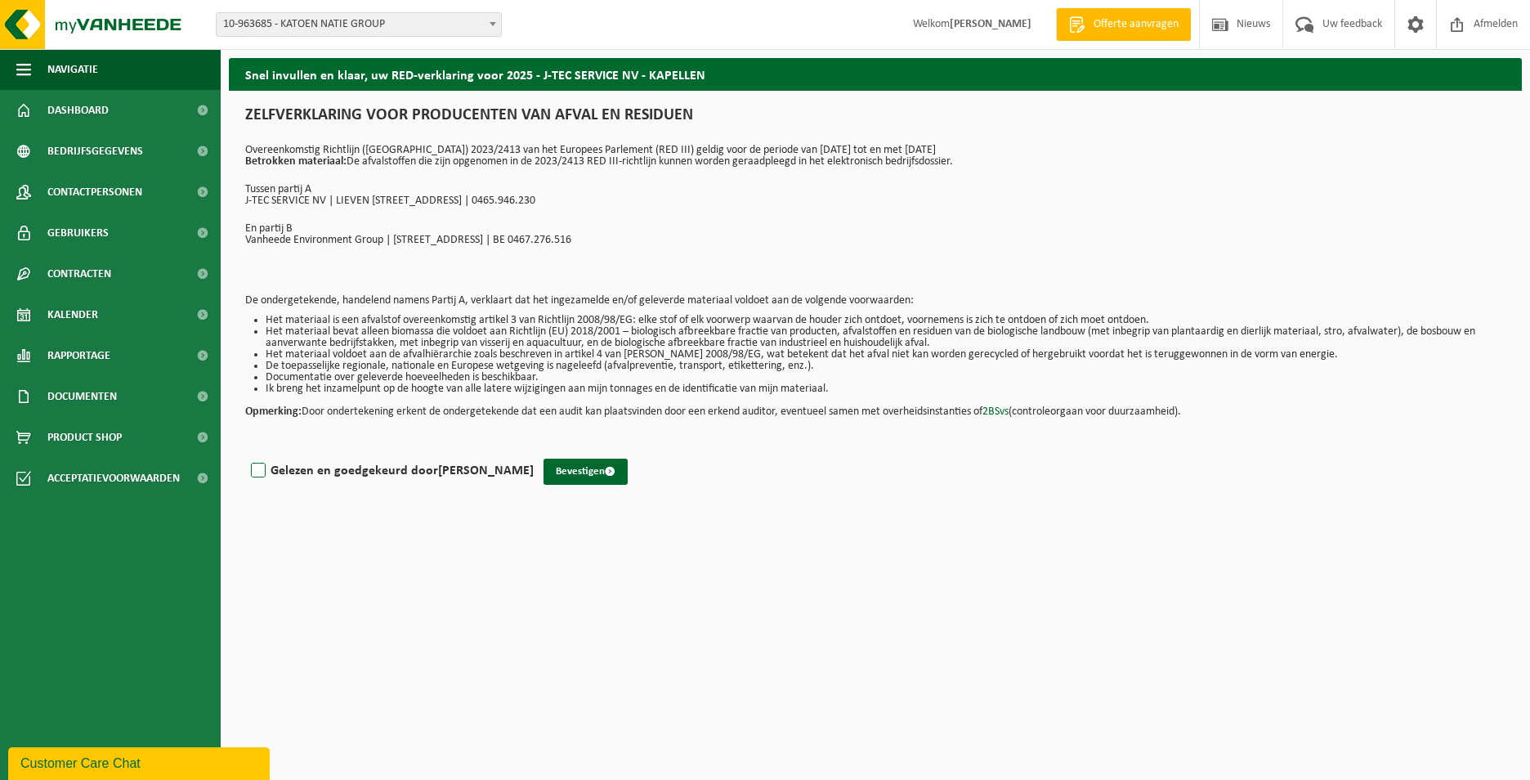
click at [248, 459] on label "Gelezen en goedgekeurd door [PERSON_NAME]" at bounding box center [391, 470] width 286 height 25
click at [534, 450] on input "Gelezen en goedgekeurd door [PERSON_NAME]" at bounding box center [534, 449] width 1 height 1
checkbox input "true"
click at [628, 471] on button "Bevestigen" at bounding box center [585, 471] width 84 height 26
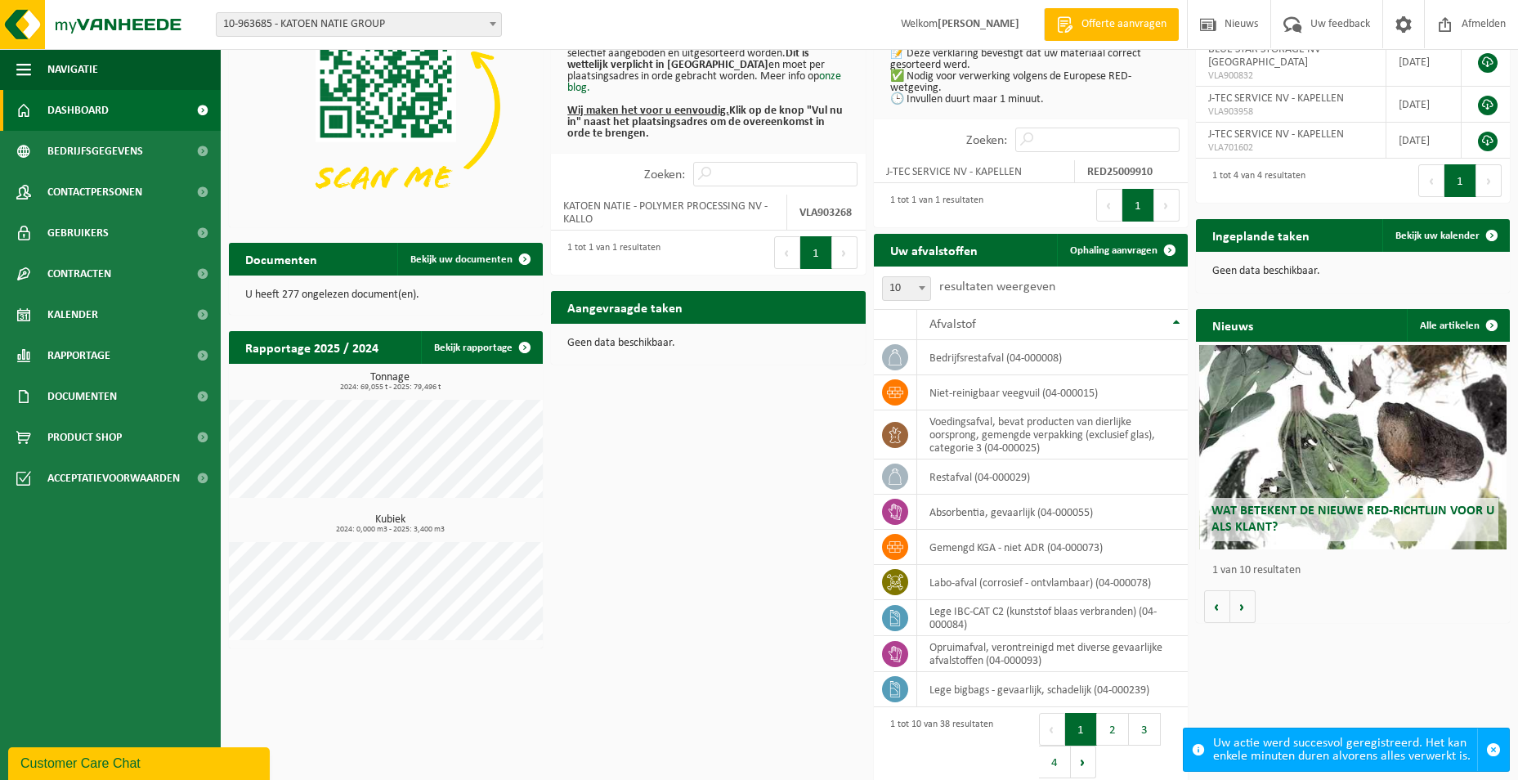
scroll to position [156, 0]
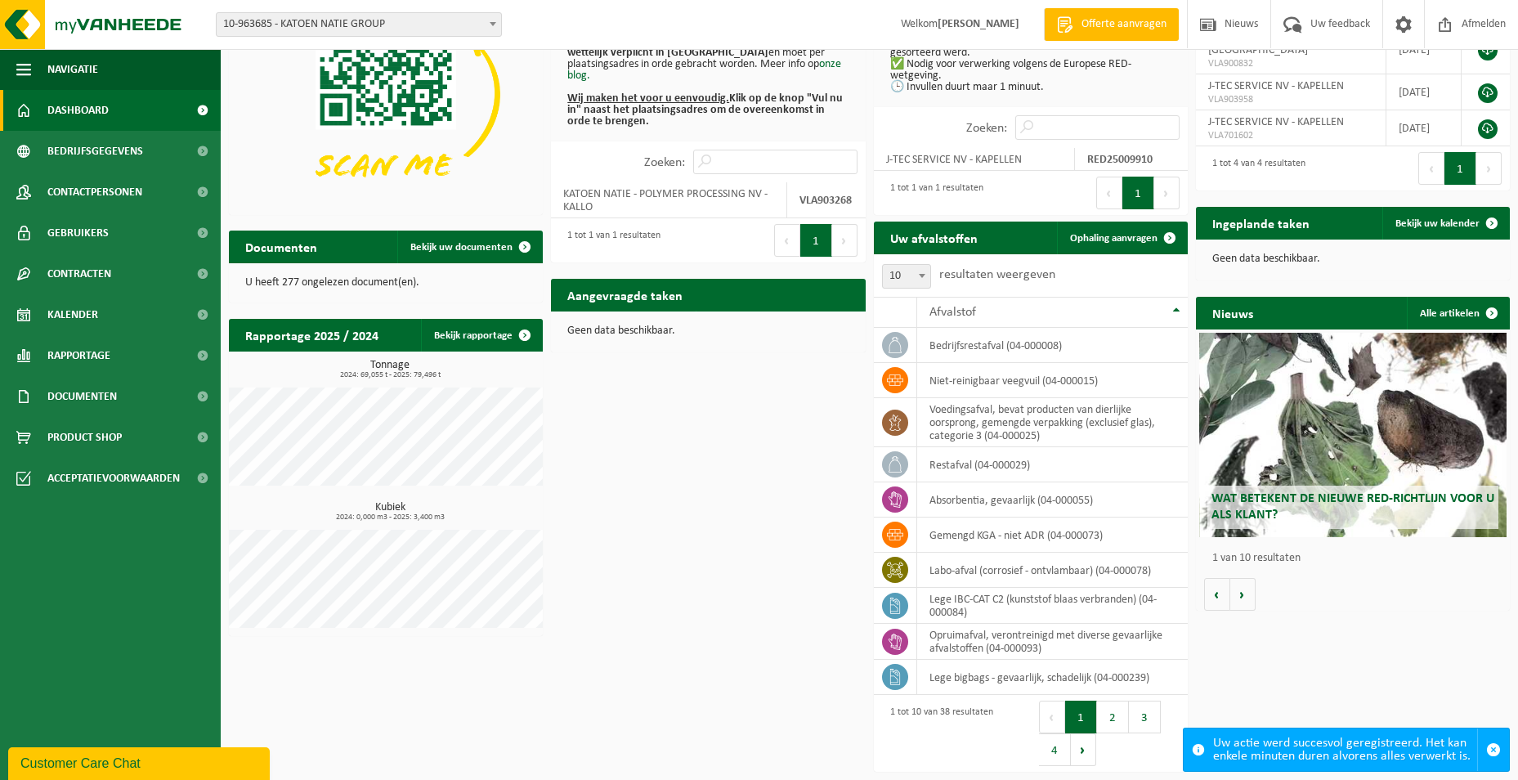
click at [277, 287] on p "U heeft 277 ongelezen document(en)." at bounding box center [385, 282] width 281 height 11
click at [85, 386] on span "Documenten" at bounding box center [81, 396] width 69 height 41
click at [62, 433] on span "Facturen" at bounding box center [71, 437] width 43 height 31
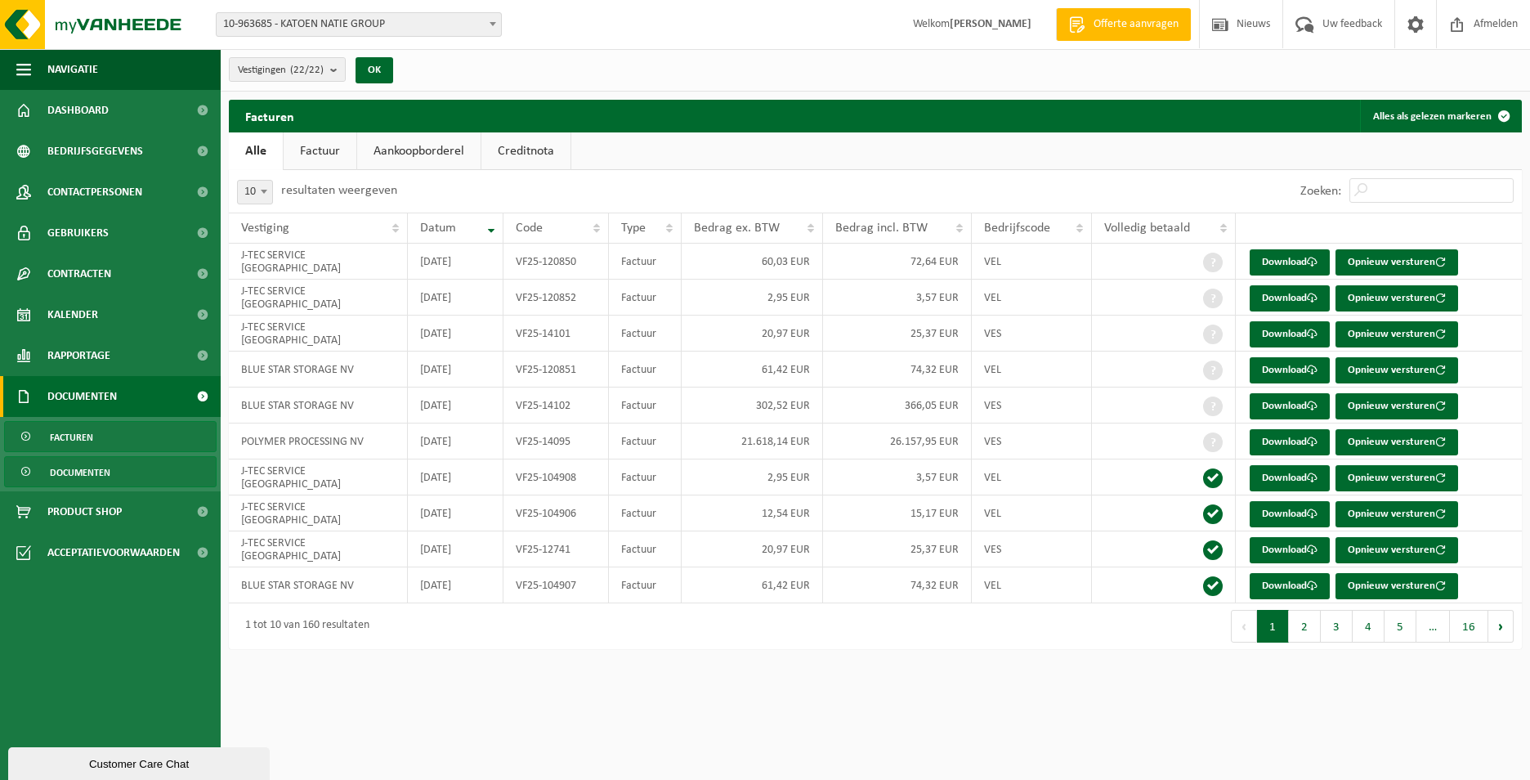
click at [82, 470] on span "Documenten" at bounding box center [80, 472] width 60 height 31
